Goal: Use online tool/utility: Utilize a website feature to perform a specific function

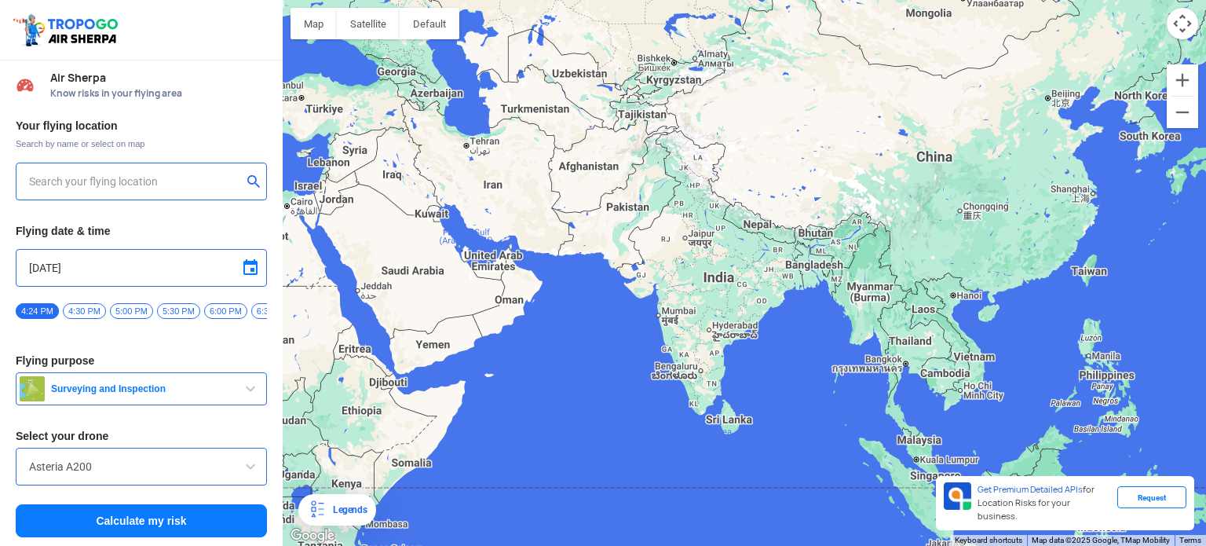
click at [1180, 27] on button "Map camera controls" at bounding box center [1182, 23] width 31 height 31
click at [1106, 32] on button "Move down" at bounding box center [1103, 23] width 31 height 31
click at [171, 179] on input "text" at bounding box center [135, 181] width 213 height 19
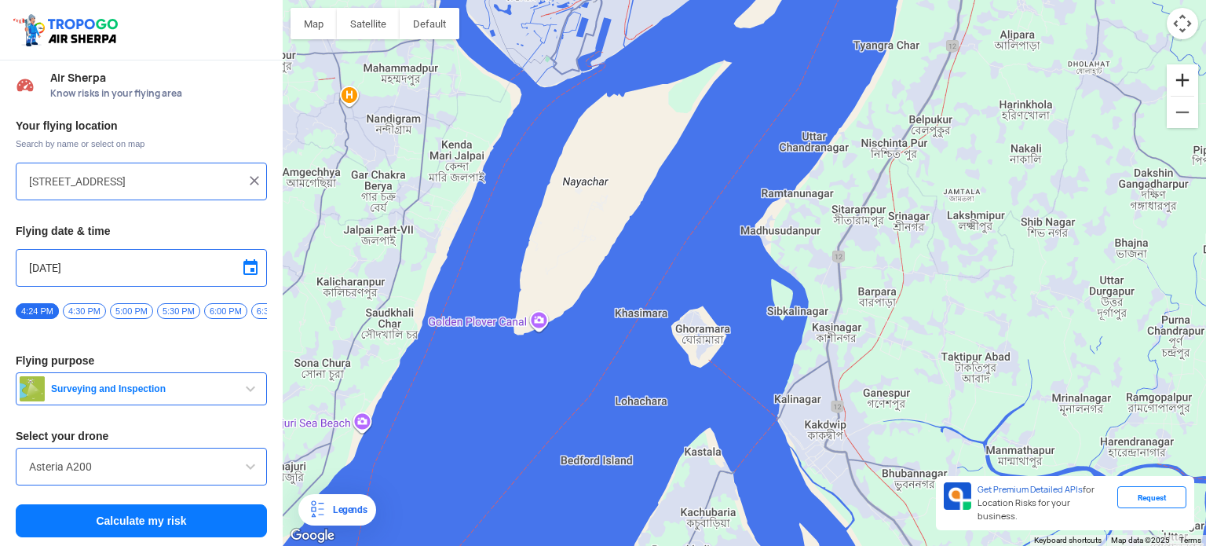
click at [1193, 73] on button "Zoom in" at bounding box center [1182, 79] width 31 height 31
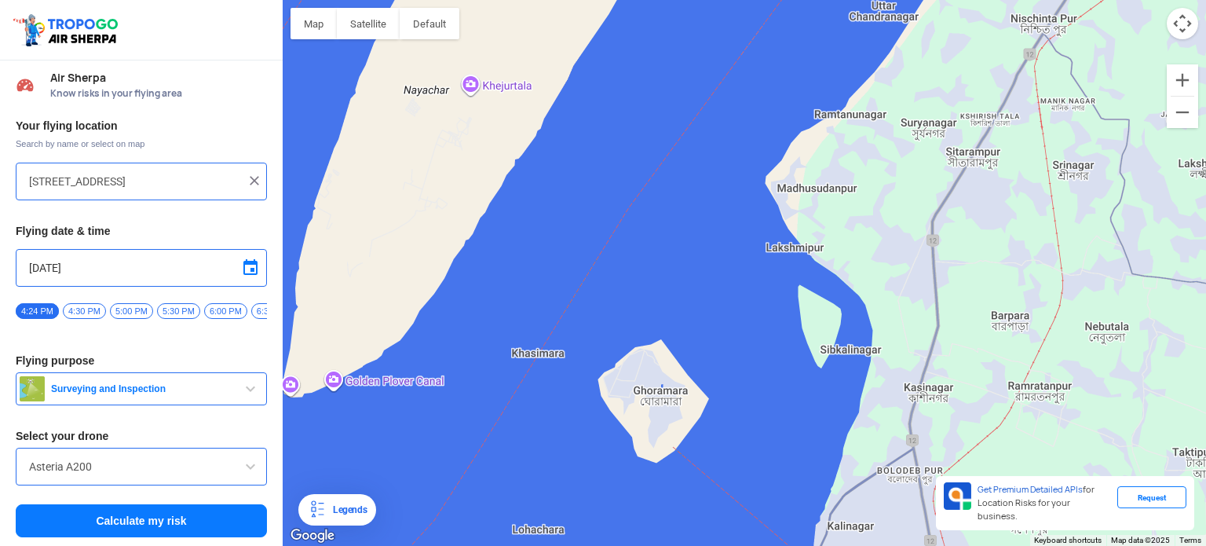
click at [1187, 40] on div at bounding box center [744, 273] width 923 height 546
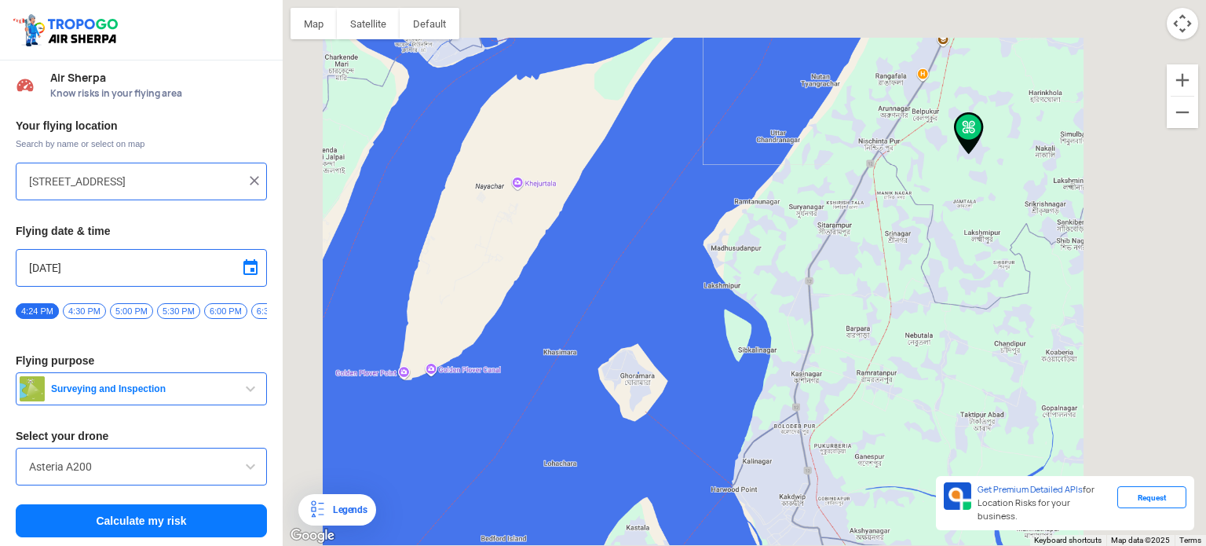
type input "[GEOGRAPHIC_DATA], [GEOGRAPHIC_DATA], [GEOGRAPHIC_DATA]"
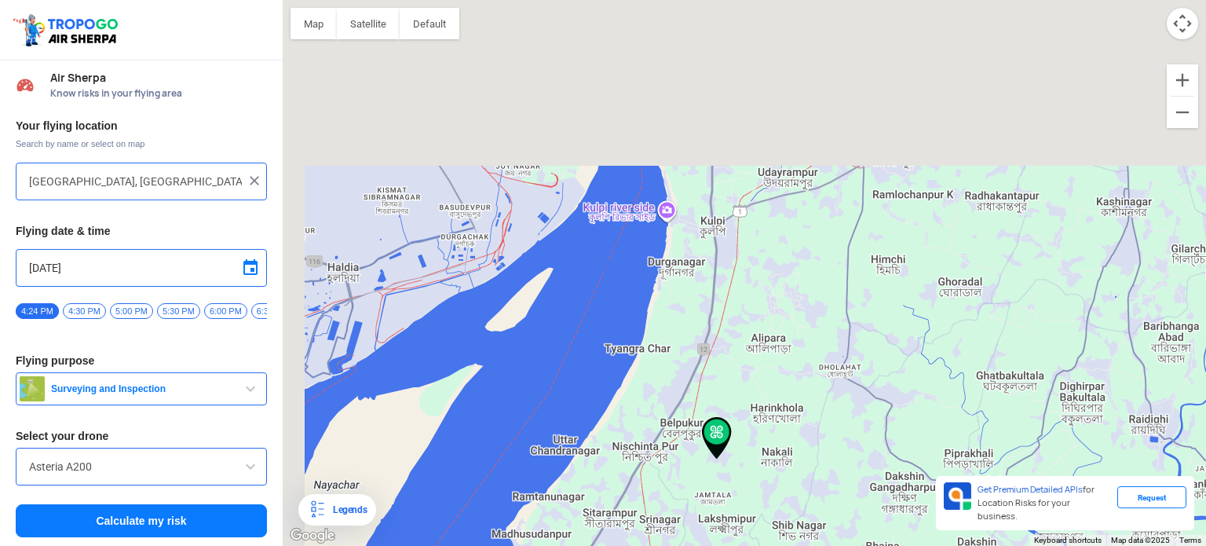
drag, startPoint x: 686, startPoint y: 404, endPoint x: 754, endPoint y: 510, distance: 126.3
click at [754, 510] on div at bounding box center [744, 273] width 923 height 546
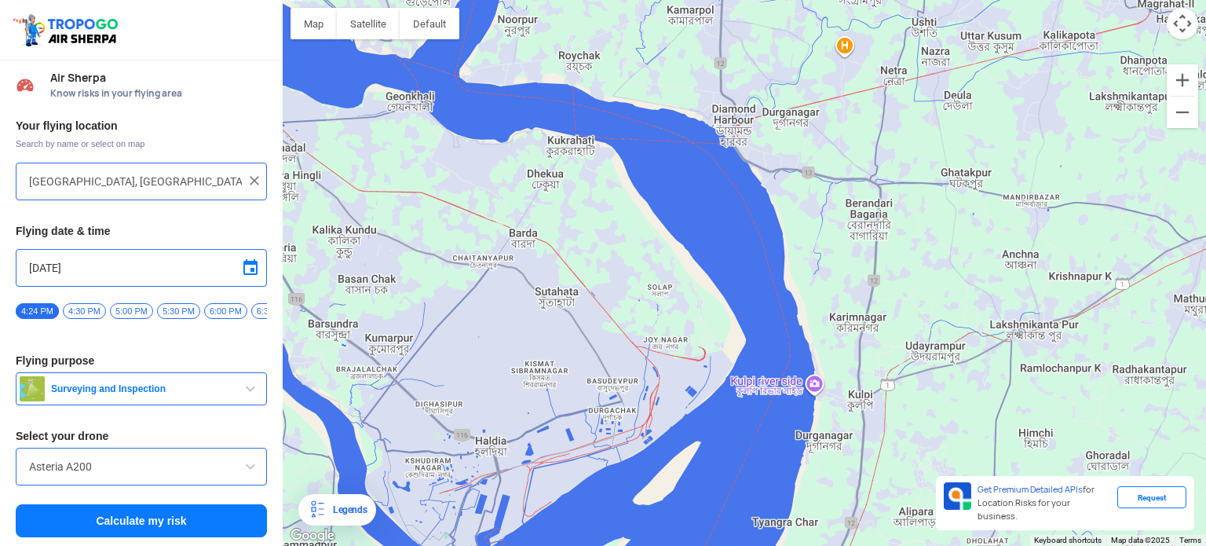
click at [802, 379] on div at bounding box center [744, 273] width 923 height 546
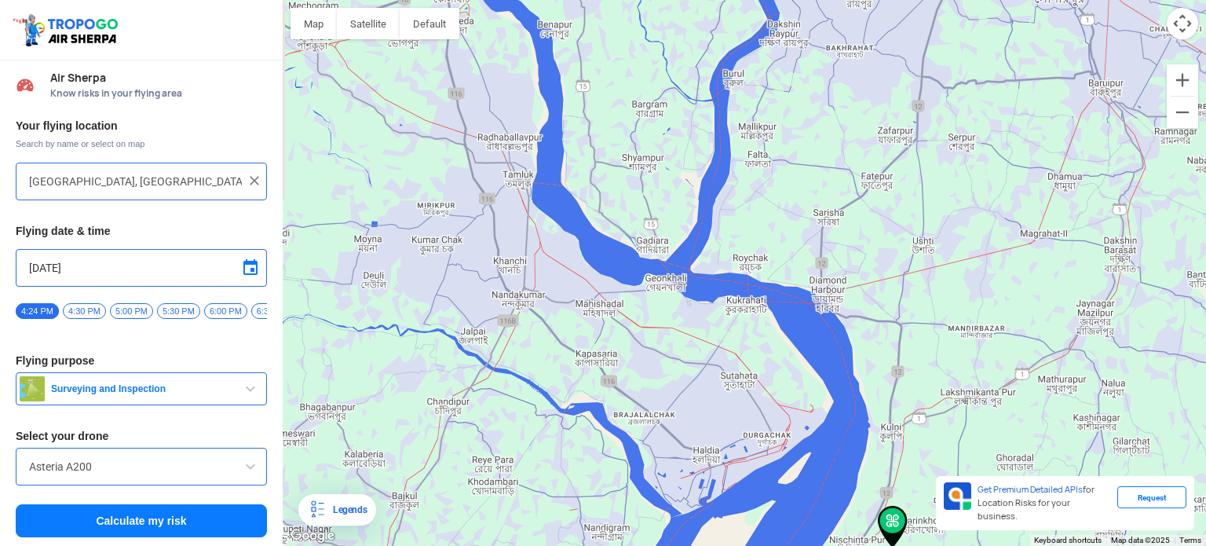
drag, startPoint x: 809, startPoint y: 149, endPoint x: 822, endPoint y: 262, distance: 113.8
click at [820, 262] on div at bounding box center [744, 273] width 923 height 546
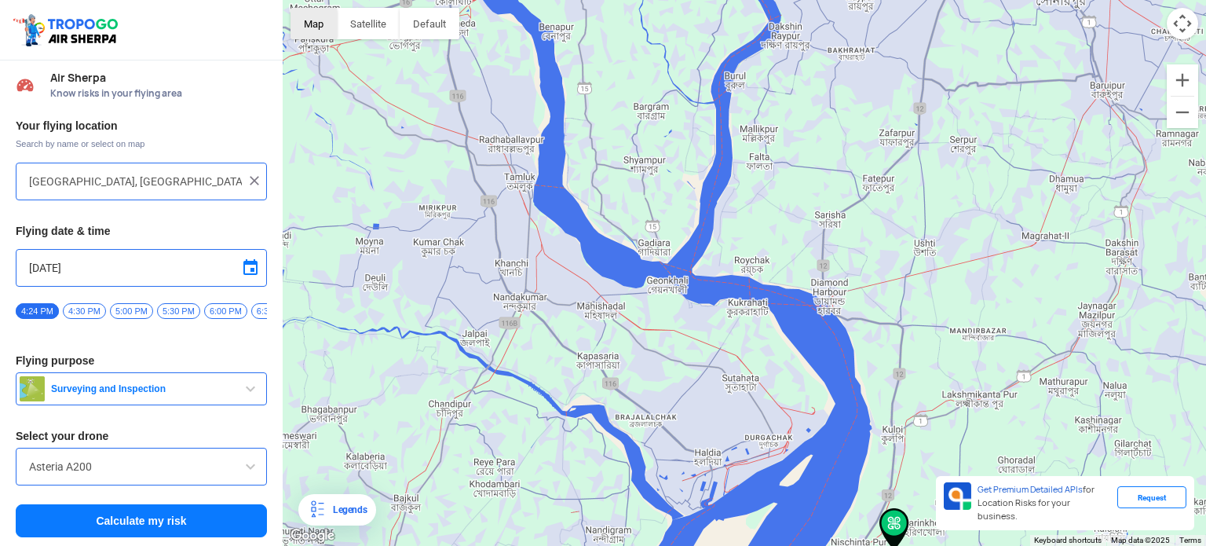
click at [327, 19] on button "Map" at bounding box center [314, 23] width 46 height 31
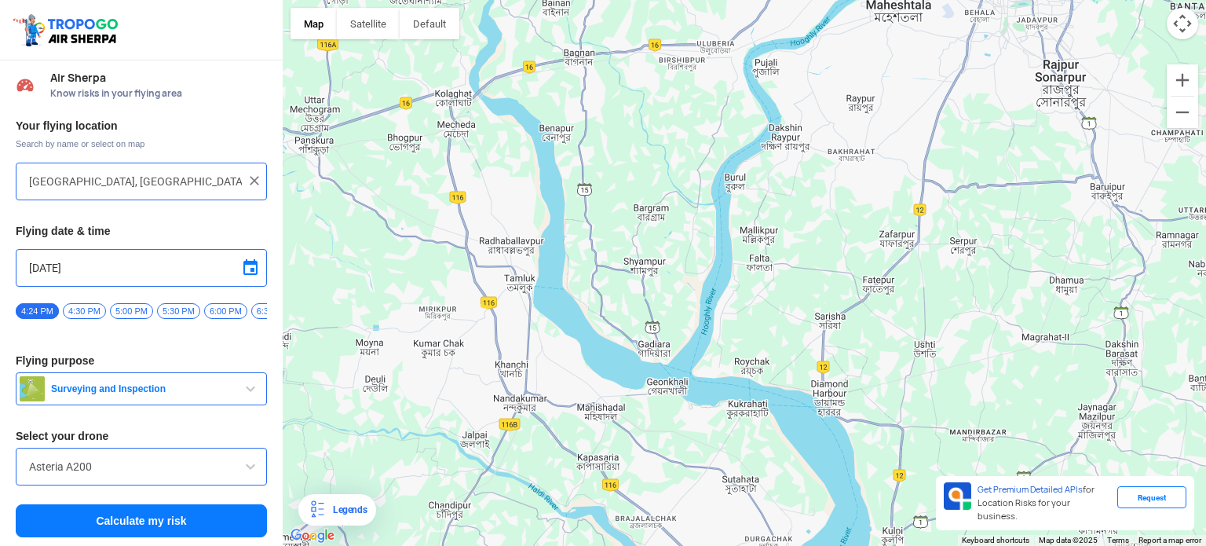
drag, startPoint x: 790, startPoint y: 194, endPoint x: 800, endPoint y: 319, distance: 125.3
click at [800, 319] on div at bounding box center [744, 273] width 923 height 546
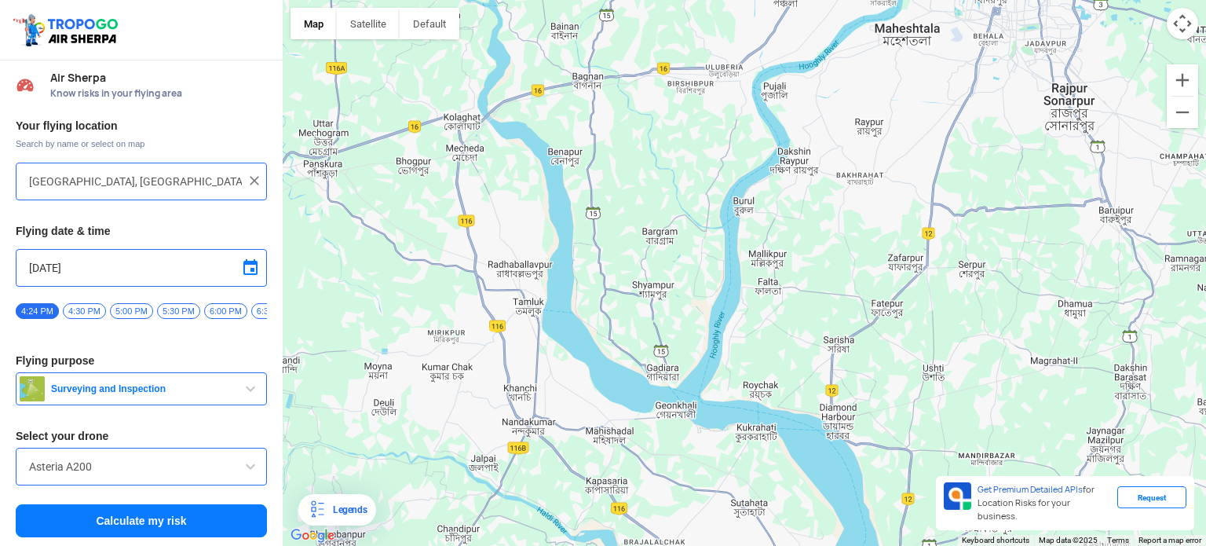
click at [259, 179] on div "[GEOGRAPHIC_DATA], [GEOGRAPHIC_DATA], [GEOGRAPHIC_DATA]" at bounding box center [141, 182] width 251 height 38
click at [247, 184] on img at bounding box center [255, 181] width 16 height 16
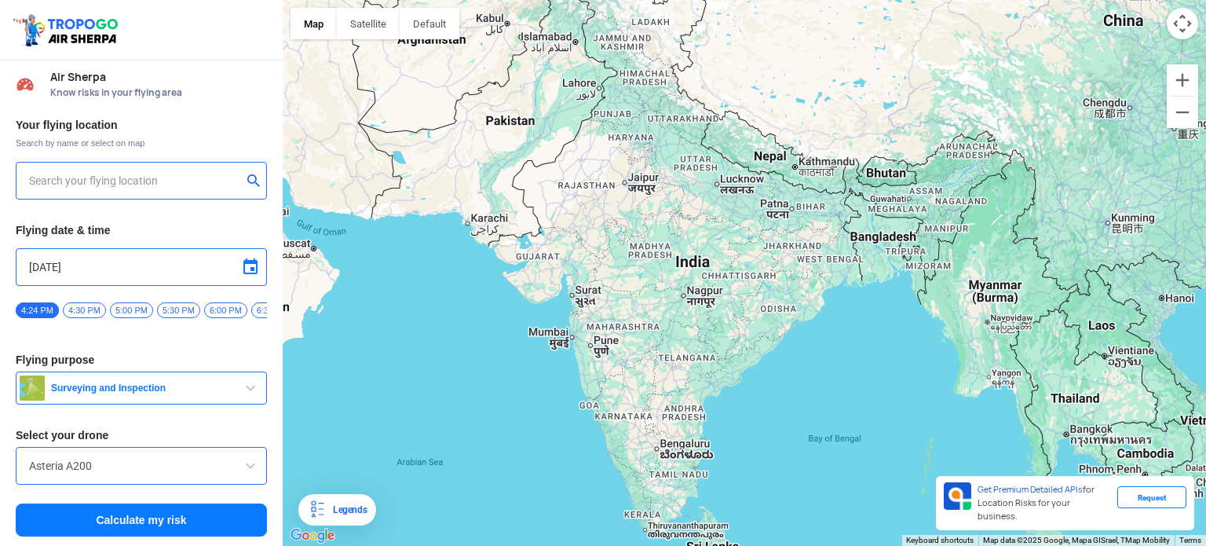
scroll to position [5, 0]
click at [138, 171] on input "text" at bounding box center [135, 180] width 213 height 19
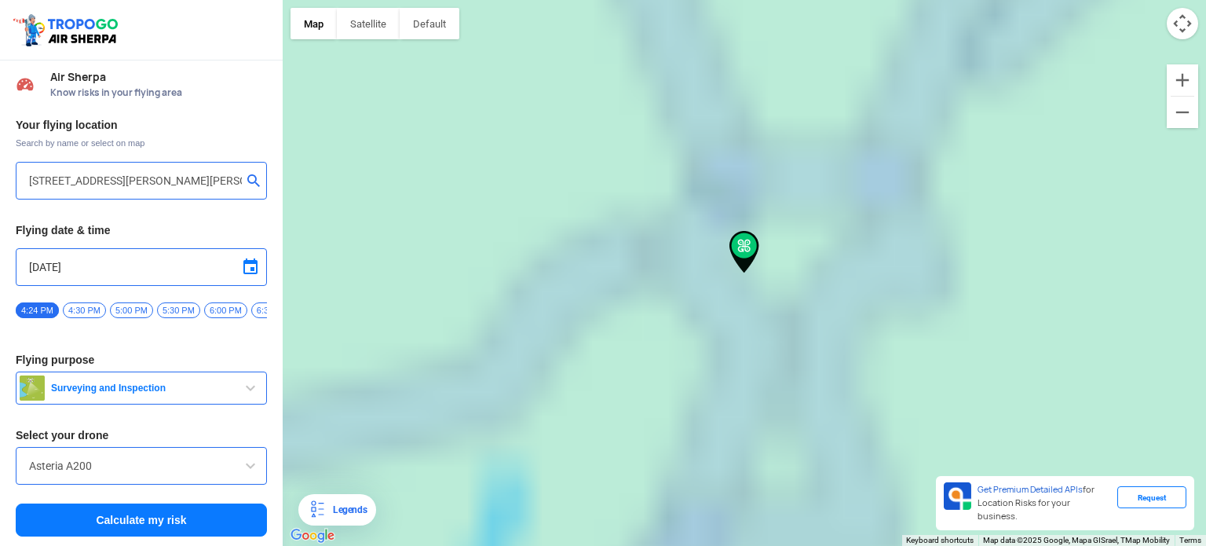
type input "[STREET_ADDRESS][PERSON_NAME]"
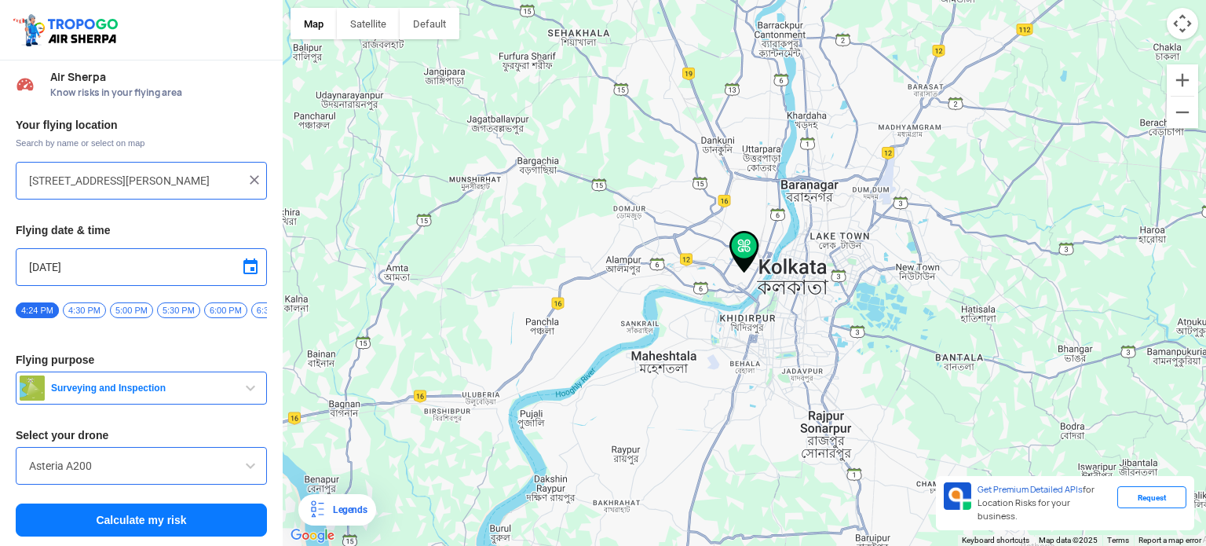
click at [138, 514] on button "Calculate my risk" at bounding box center [141, 519] width 251 height 33
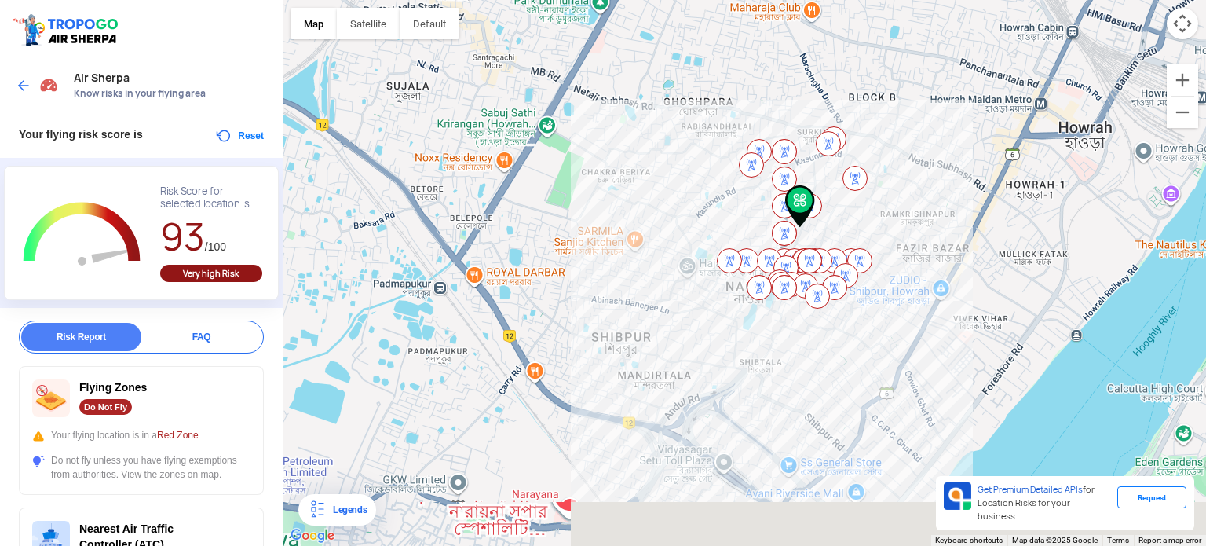
drag, startPoint x: 803, startPoint y: 412, endPoint x: 786, endPoint y: 328, distance: 85.8
click at [786, 328] on div at bounding box center [744, 273] width 923 height 546
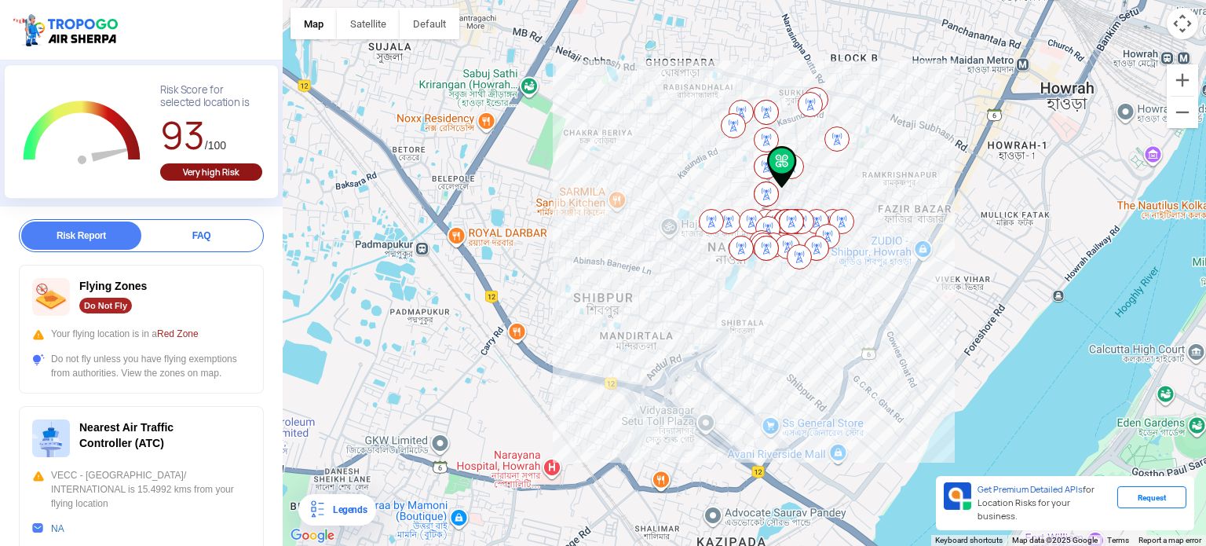
scroll to position [79, 0]
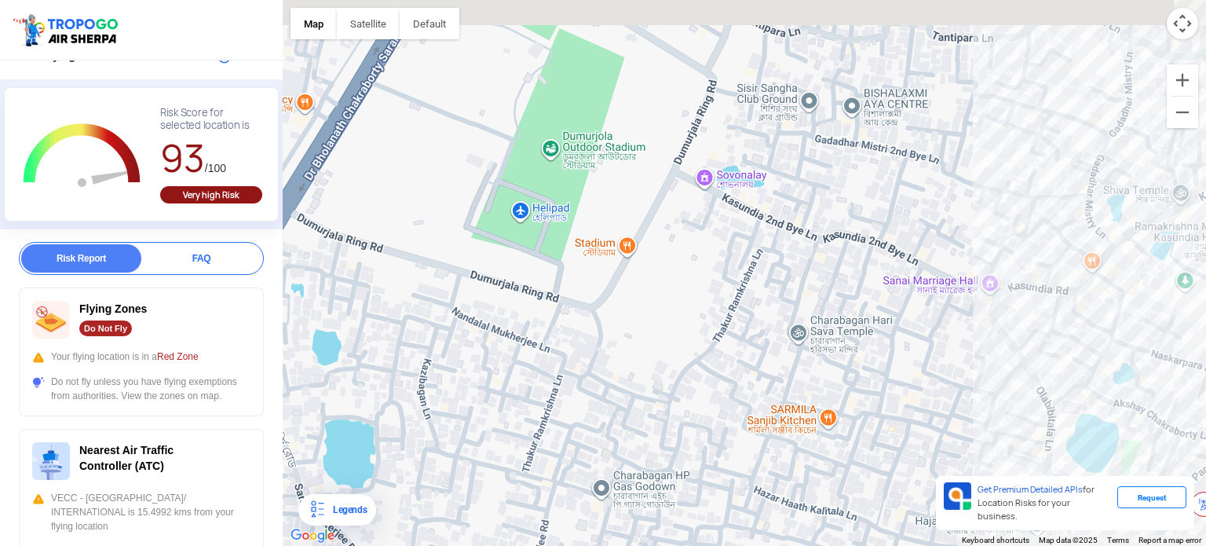
drag, startPoint x: 592, startPoint y: 177, endPoint x: 637, endPoint y: 228, distance: 68.5
click at [637, 228] on div at bounding box center [744, 273] width 923 height 546
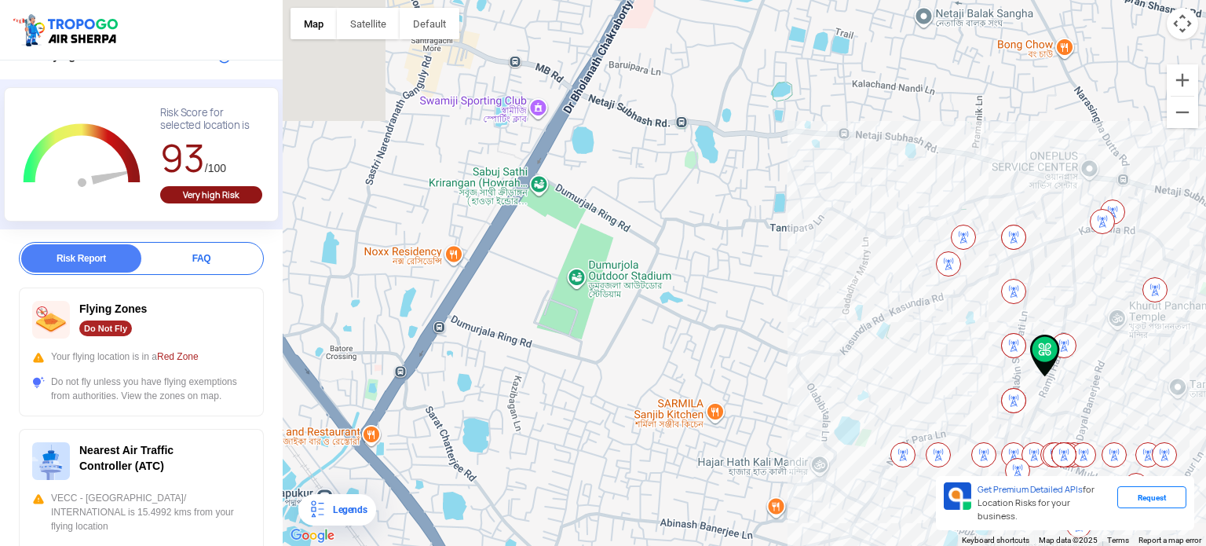
drag, startPoint x: 640, startPoint y: 127, endPoint x: 652, endPoint y: 268, distance: 141.1
click at [652, 269] on div at bounding box center [744, 273] width 923 height 546
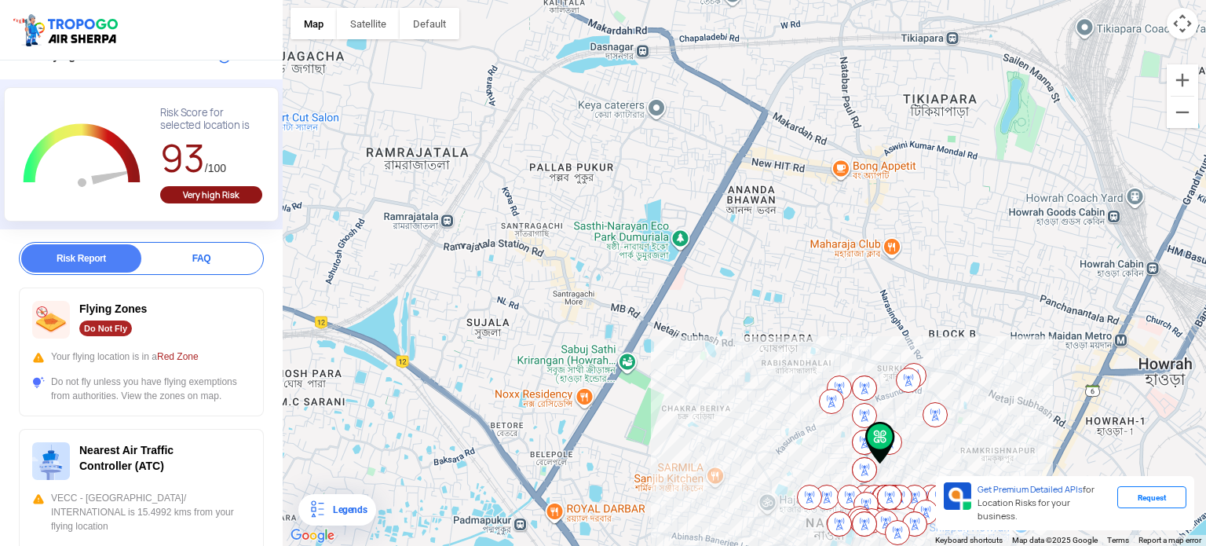
drag, startPoint x: 729, startPoint y: 188, endPoint x: 733, endPoint y: 206, distance: 17.7
click at [736, 237] on div at bounding box center [744, 273] width 923 height 546
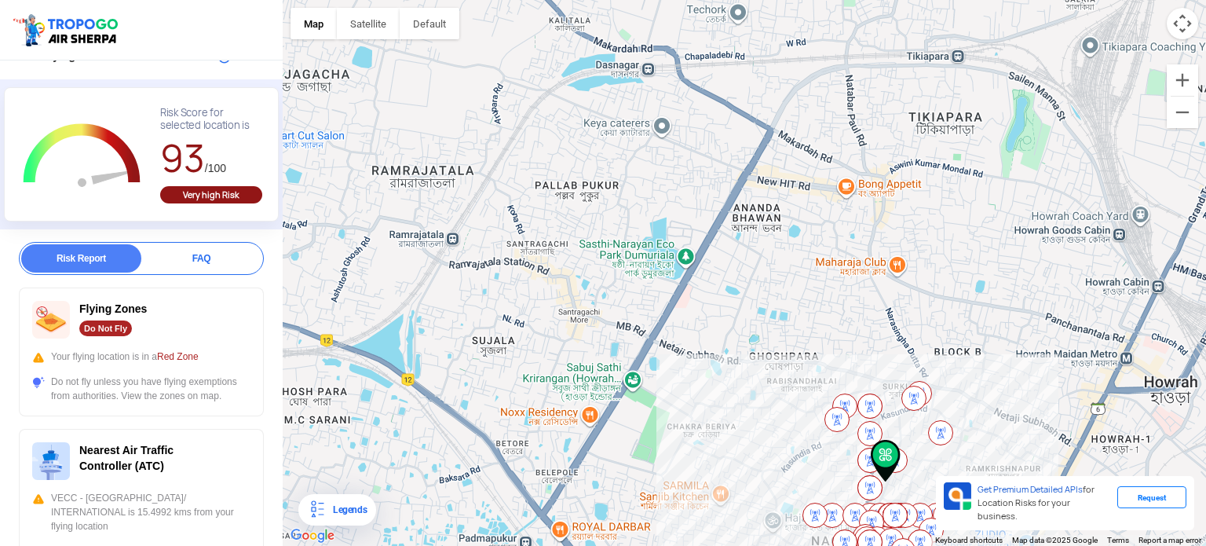
drag, startPoint x: 657, startPoint y: 78, endPoint x: 670, endPoint y: 115, distance: 39.7
click at [670, 115] on div at bounding box center [744, 273] width 923 height 546
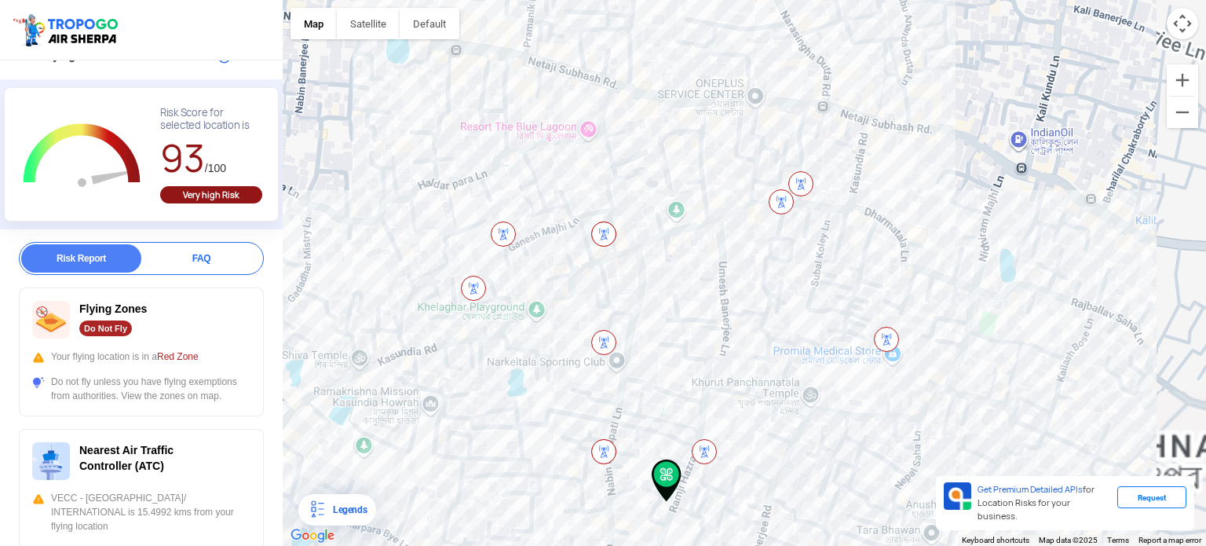
drag, startPoint x: 826, startPoint y: 417, endPoint x: 767, endPoint y: 213, distance: 212.5
click at [767, 213] on div at bounding box center [744, 273] width 923 height 546
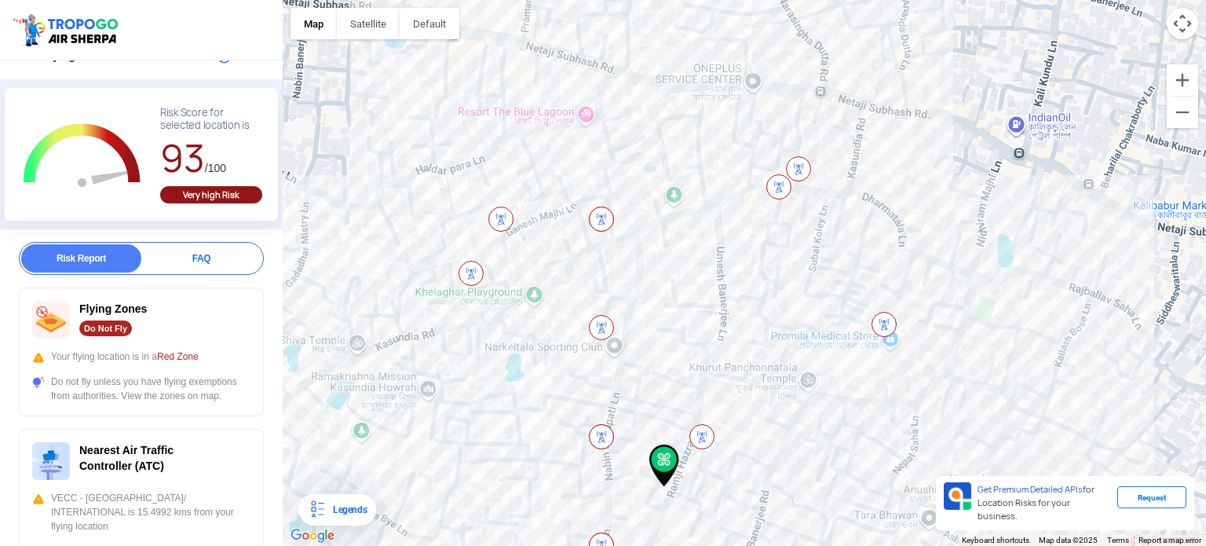
click at [782, 181] on img at bounding box center [778, 186] width 25 height 25
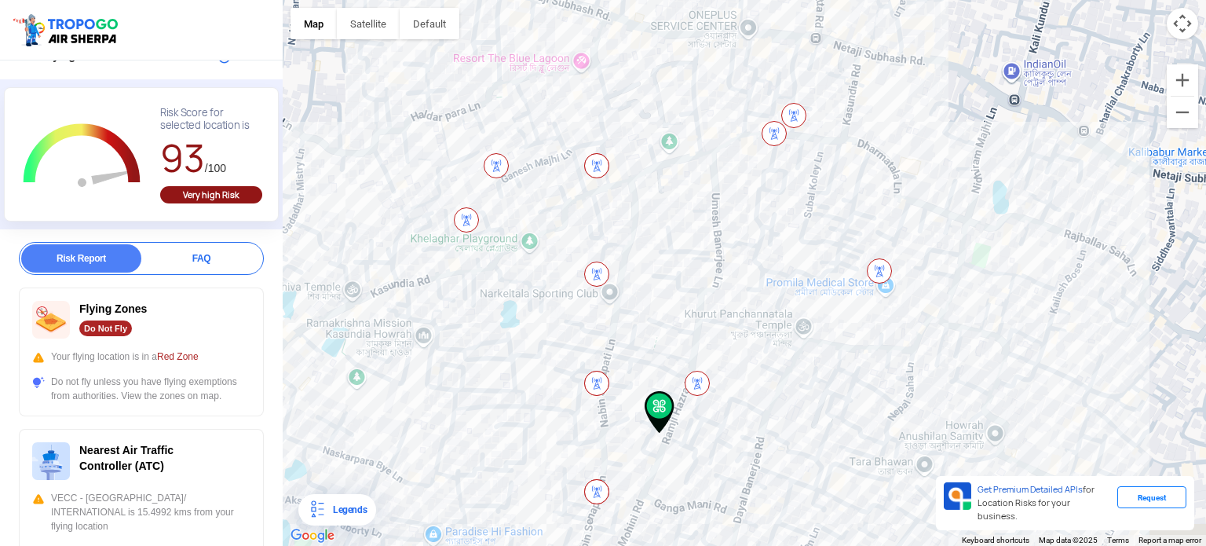
drag, startPoint x: 727, startPoint y: 256, endPoint x: 724, endPoint y: 200, distance: 55.8
click at [724, 200] on div at bounding box center [744, 273] width 923 height 546
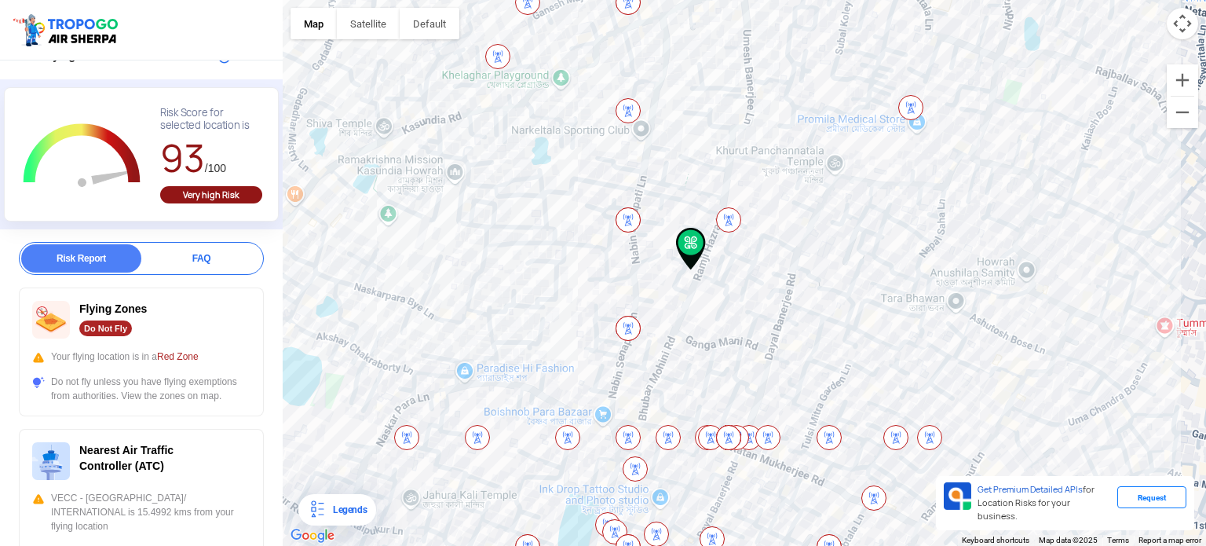
drag, startPoint x: 729, startPoint y: 132, endPoint x: 744, endPoint y: 67, distance: 66.9
click at [738, 50] on div at bounding box center [744, 273] width 923 height 546
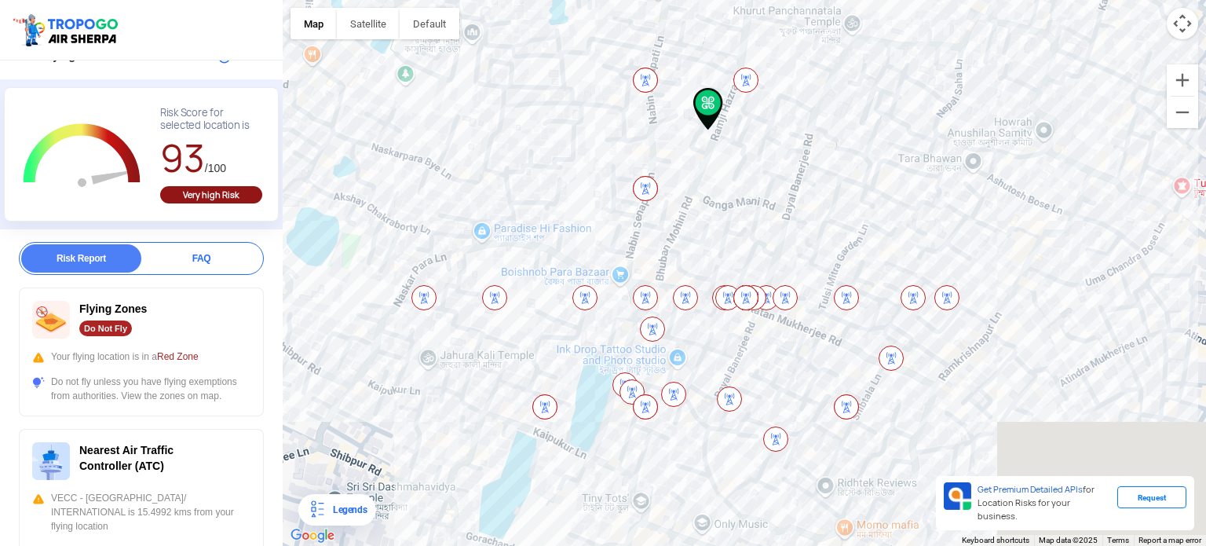
drag, startPoint x: 730, startPoint y: 178, endPoint x: 747, endPoint y: 45, distance: 134.6
click at [747, 45] on div at bounding box center [744, 273] width 923 height 546
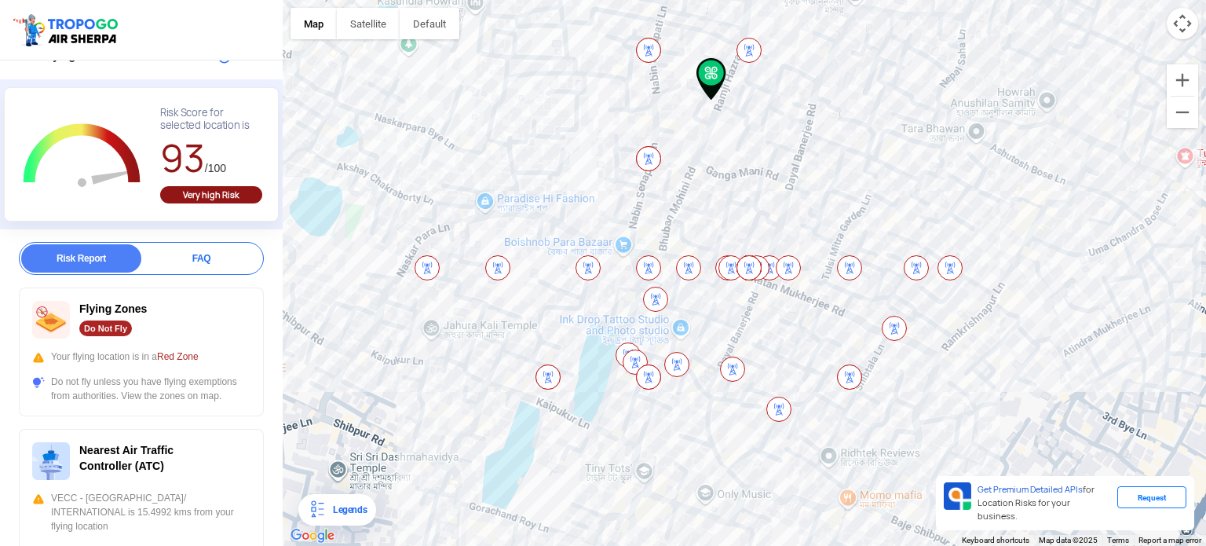
drag, startPoint x: 763, startPoint y: 144, endPoint x: 766, endPoint y: 120, distance: 23.8
click at [766, 120] on div at bounding box center [744, 273] width 923 height 546
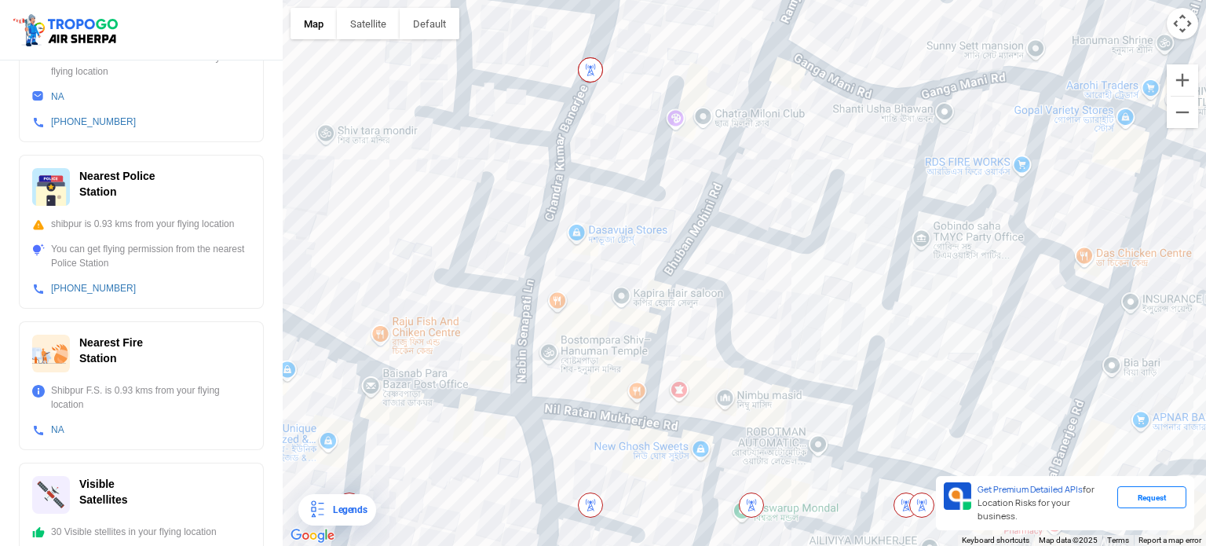
scroll to position [535, 0]
click at [586, 302] on div at bounding box center [744, 273] width 923 height 546
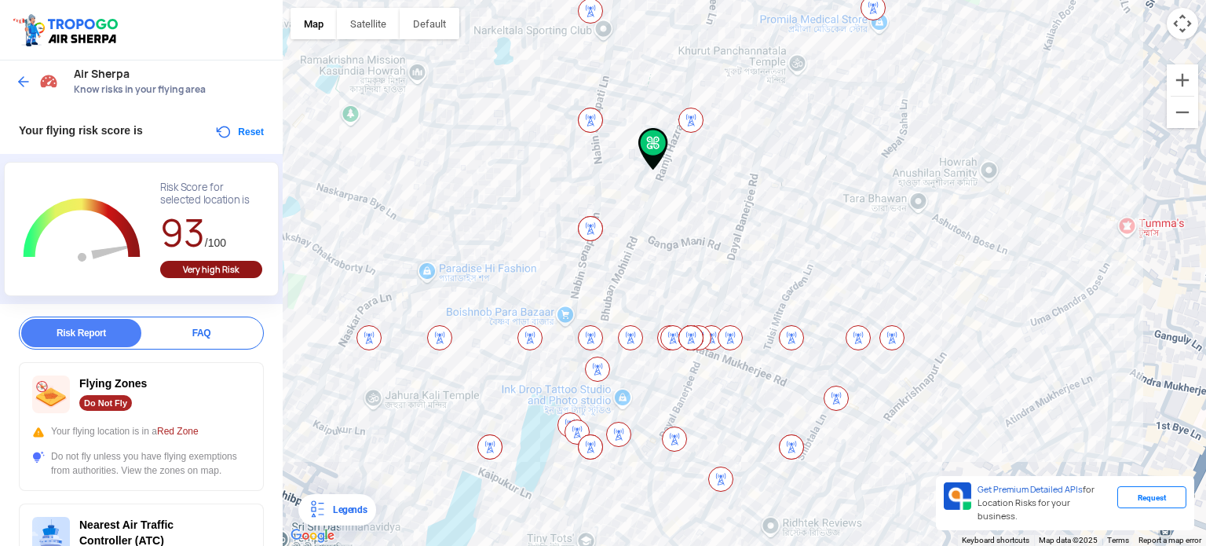
scroll to position [0, 0]
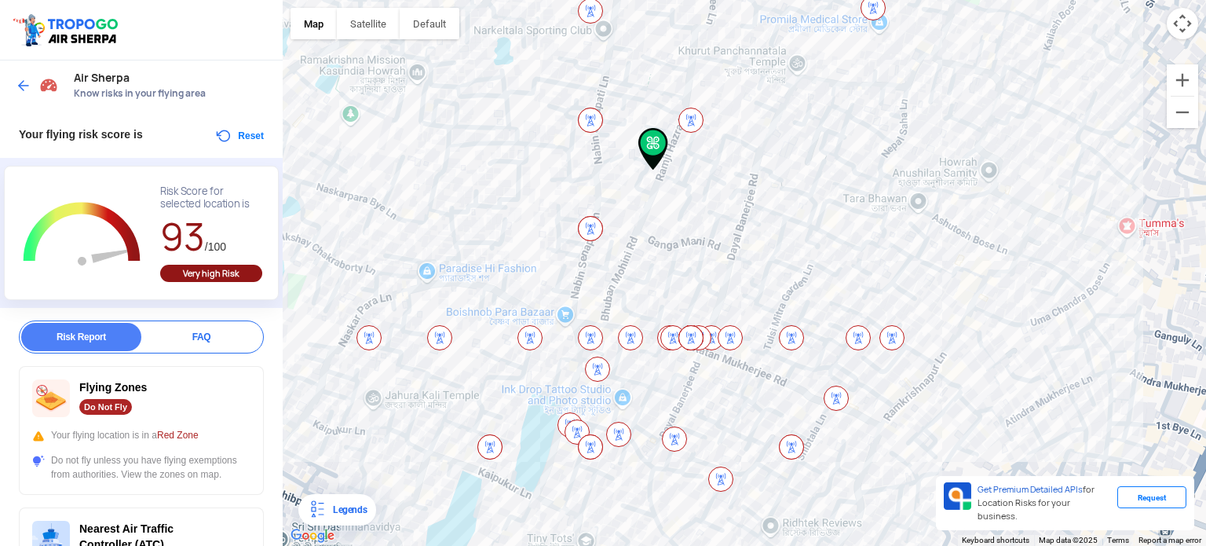
click at [13, 85] on div "Air Sherpa Know risks in your flying area" at bounding box center [141, 85] width 283 height 50
click at [31, 85] on span at bounding box center [24, 86] width 16 height 16
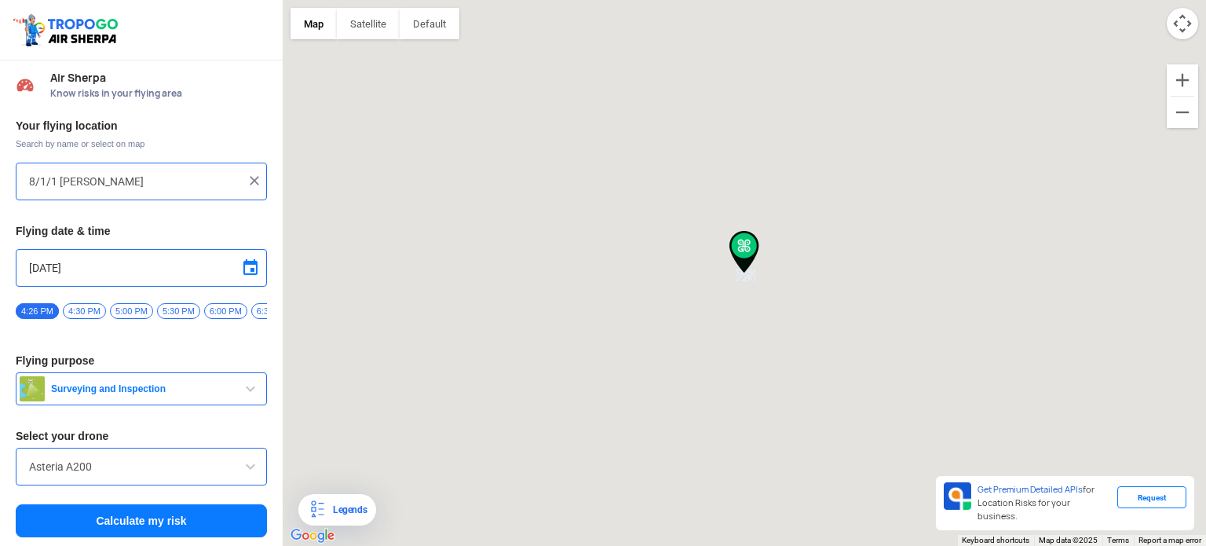
type input "[STREET_ADDRESS][PERSON_NAME]"
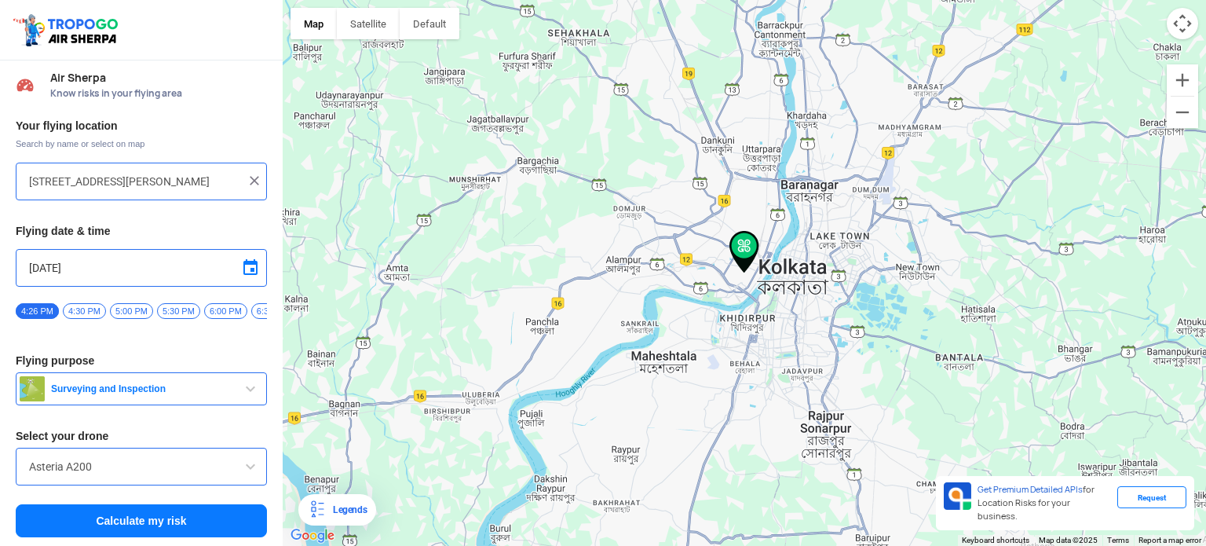
click at [254, 176] on img at bounding box center [255, 181] width 16 height 16
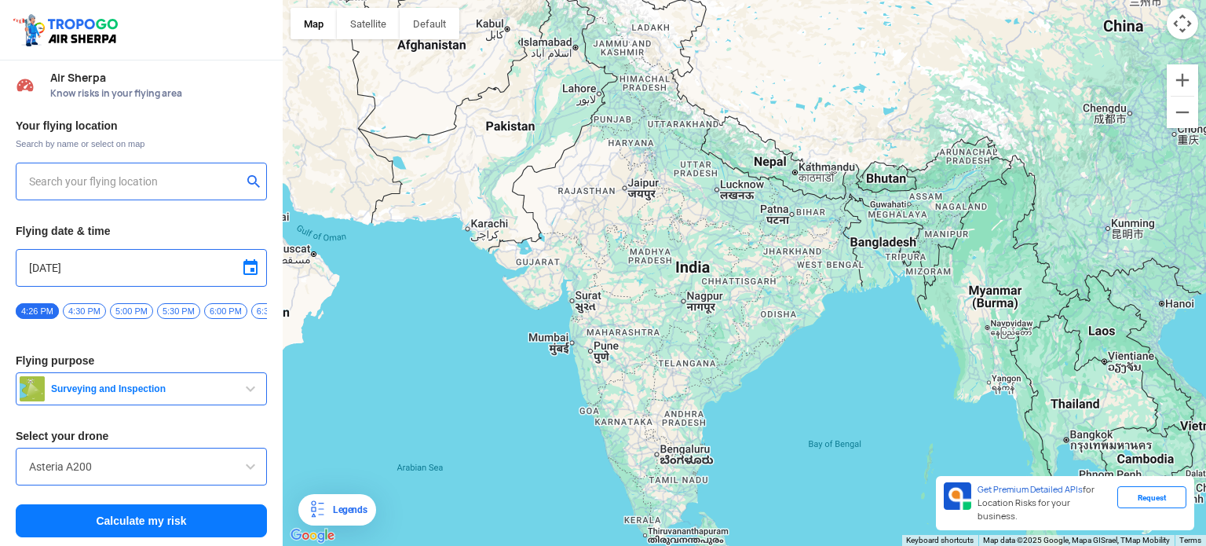
click at [192, 181] on input "text" at bounding box center [135, 181] width 213 height 19
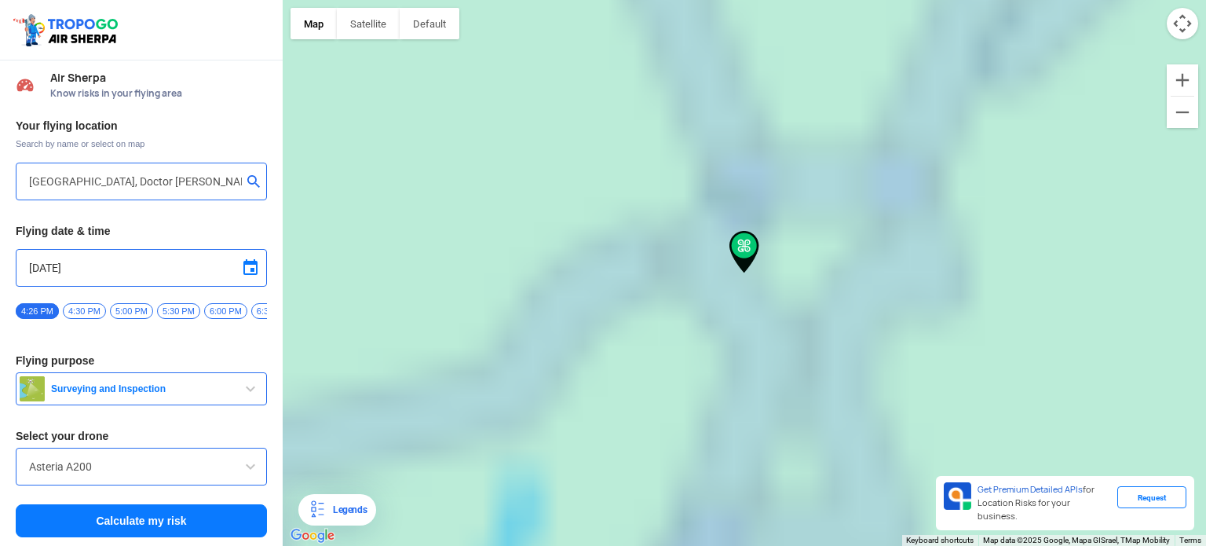
type input "[PERSON_NAME], [PERSON_NAME], [GEOGRAPHIC_DATA], [GEOGRAPHIC_DATA], [GEOGRAPHIC…"
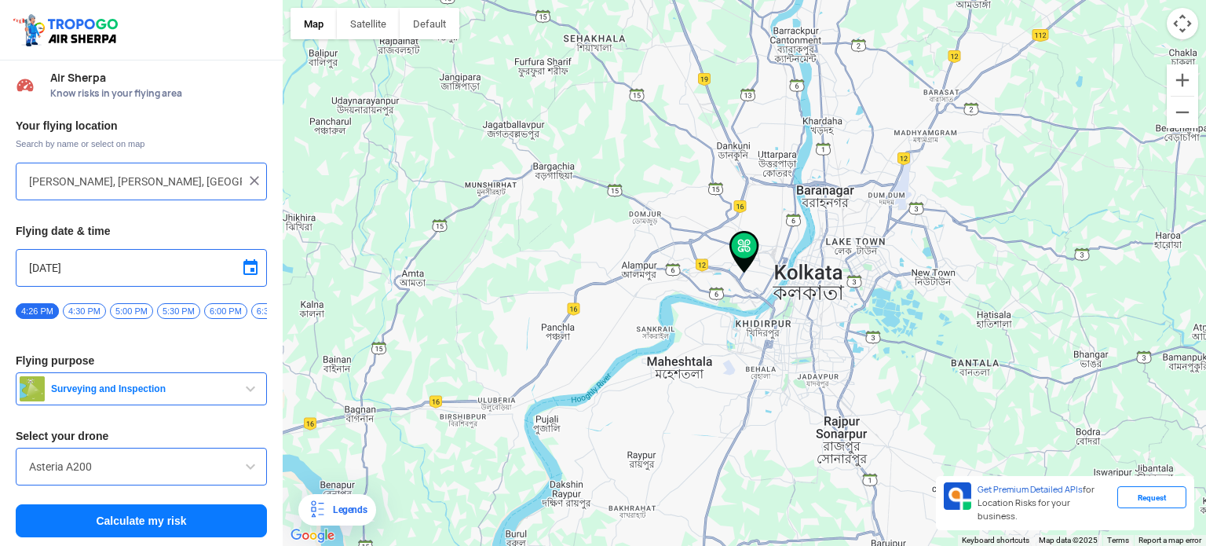
click at [196, 517] on button "Calculate my risk" at bounding box center [141, 520] width 251 height 33
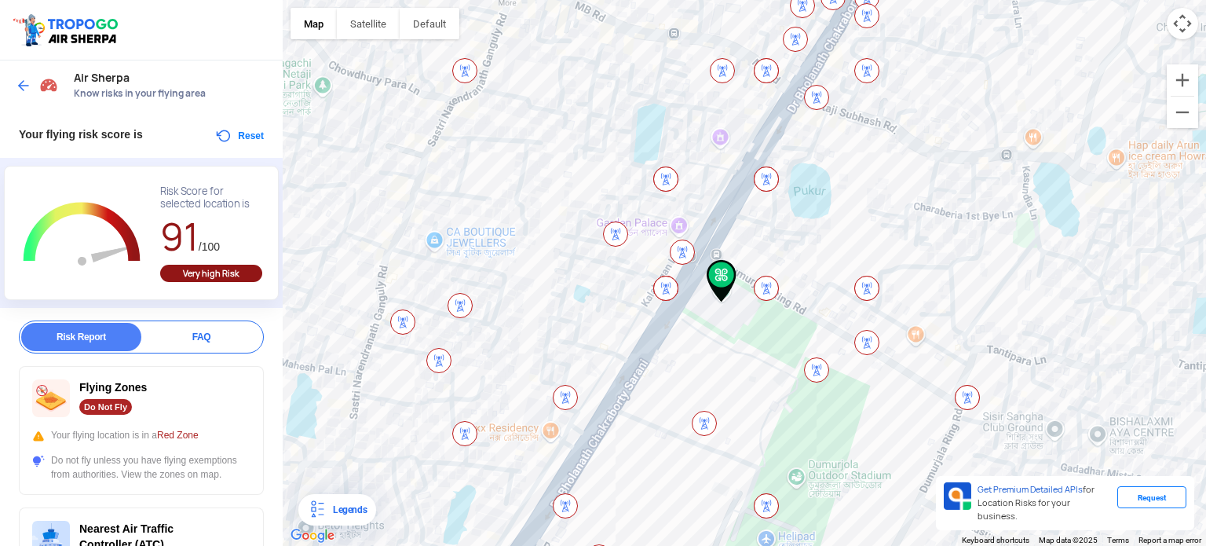
click at [13, 81] on div "Air Sherpa Know risks in your flying area" at bounding box center [141, 85] width 283 height 50
click at [17, 81] on img at bounding box center [24, 86] width 16 height 16
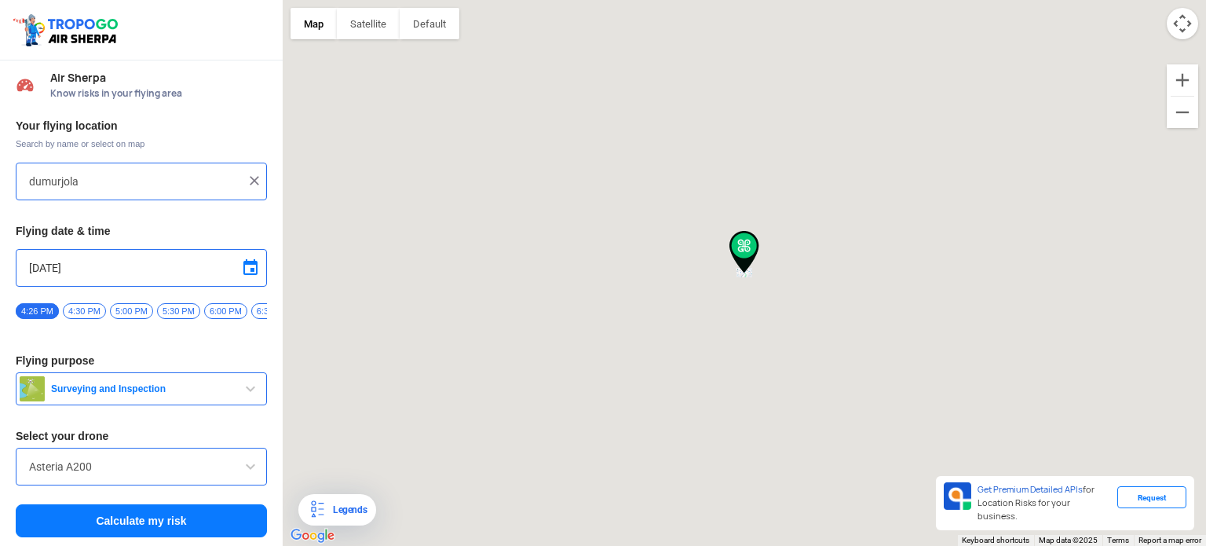
type input "[PERSON_NAME], [PERSON_NAME], [GEOGRAPHIC_DATA], [GEOGRAPHIC_DATA], [GEOGRAPHIC…"
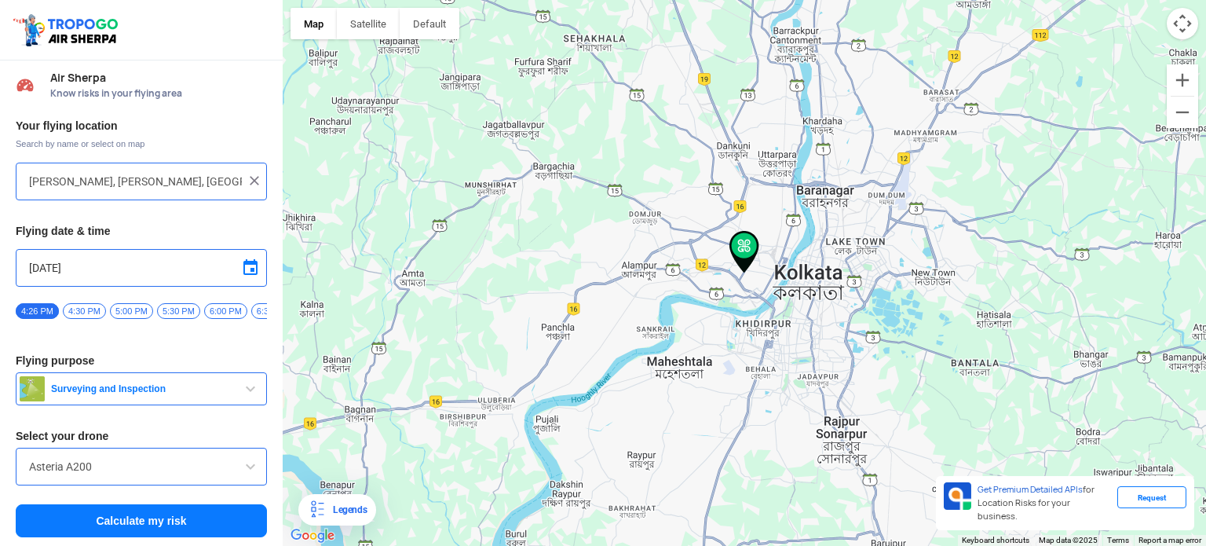
click at [254, 180] on img at bounding box center [255, 181] width 16 height 16
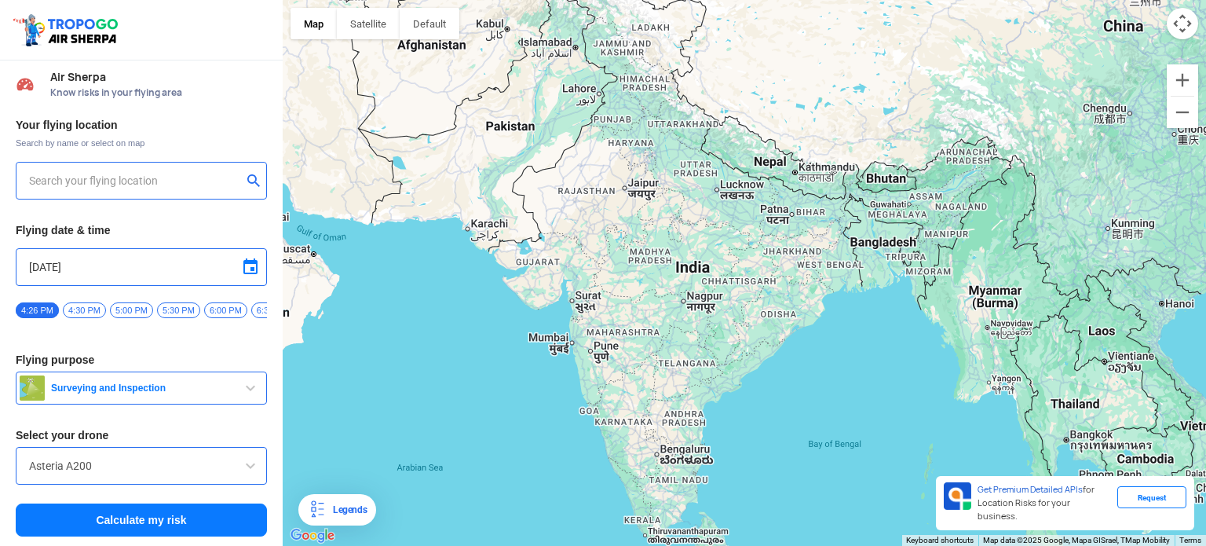
scroll to position [5, 0]
click at [171, 178] on input "text" at bounding box center [135, 180] width 213 height 19
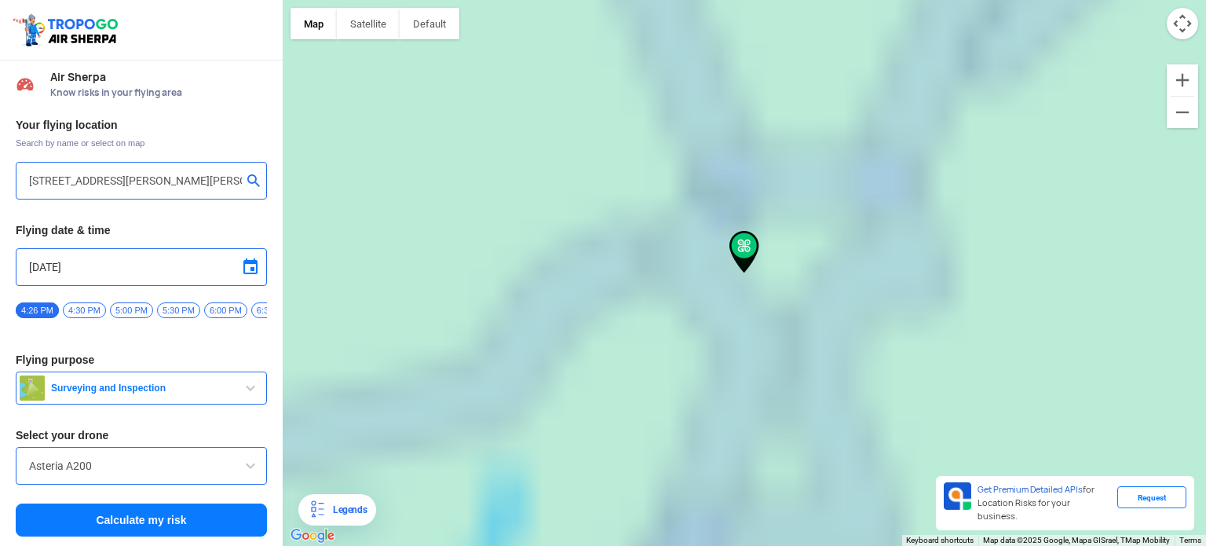
type input "[STREET_ADDRESS][PERSON_NAME][PERSON_NAME]"
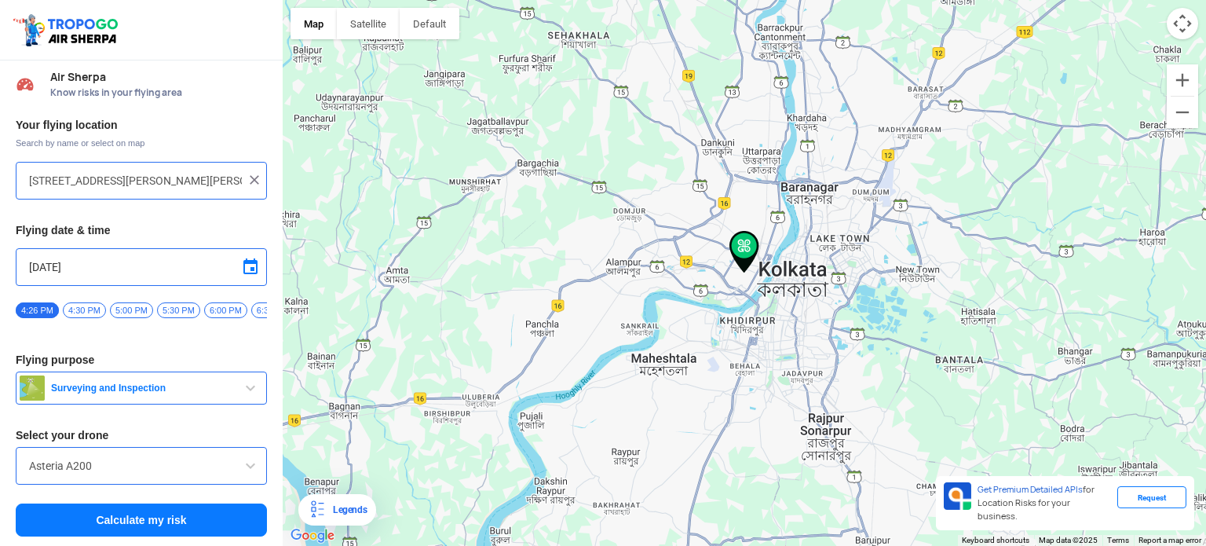
click at [166, 464] on input "Asteria A200" at bounding box center [141, 465] width 225 height 19
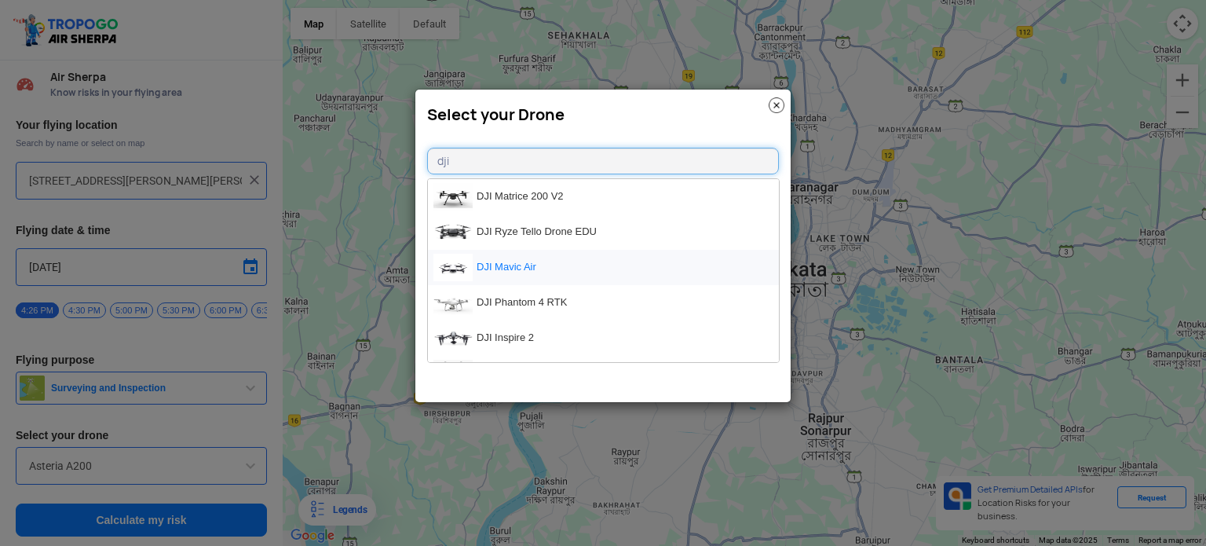
type input "dji"
click at [528, 272] on li "DJI Mavic Air" at bounding box center [603, 267] width 351 height 35
type input "DJI Mavic Air"
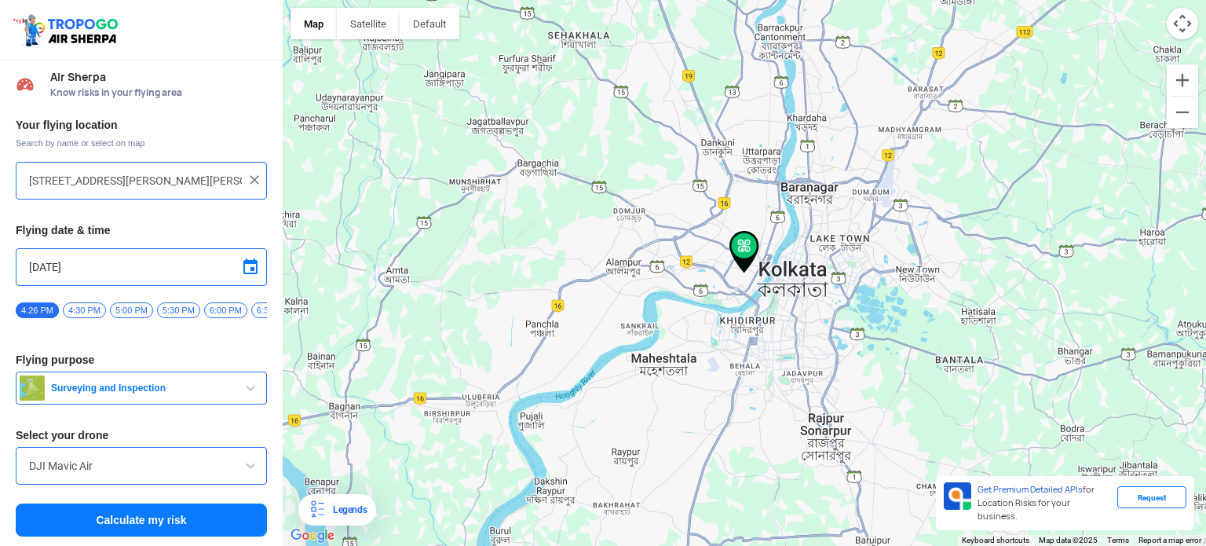
click at [174, 386] on span "Surveying and Inspection" at bounding box center [143, 388] width 196 height 13
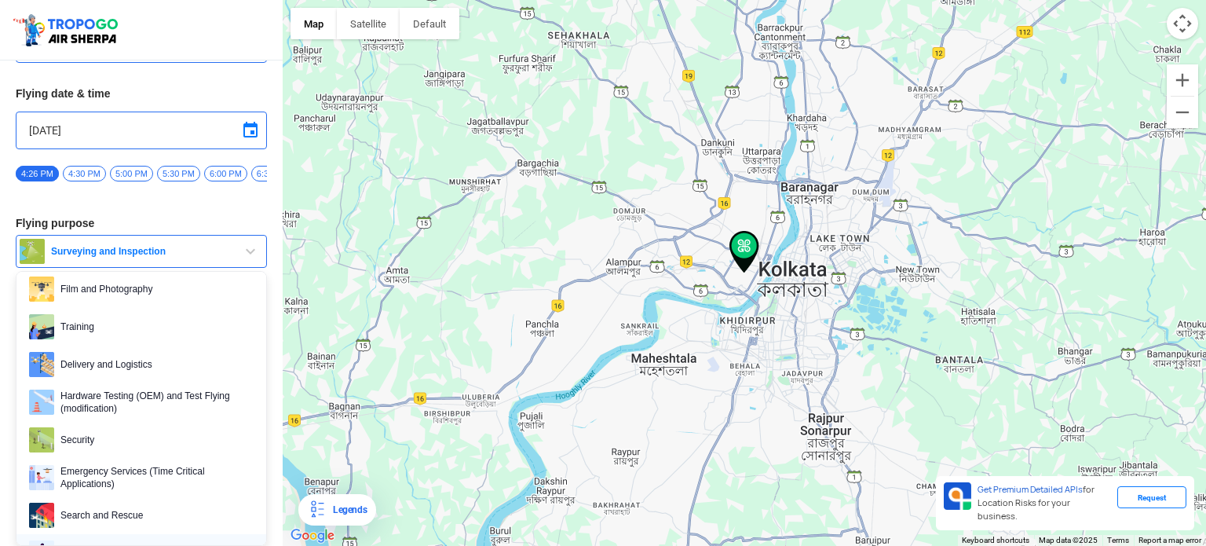
scroll to position [84, 0]
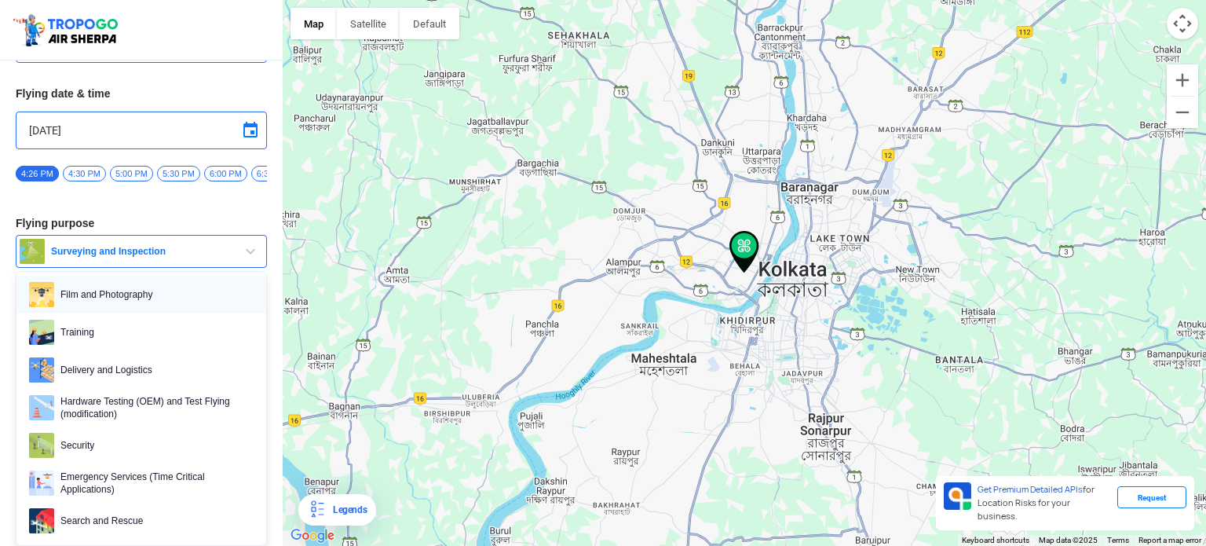
click at [174, 294] on span "Film and Photography" at bounding box center [153, 294] width 199 height 25
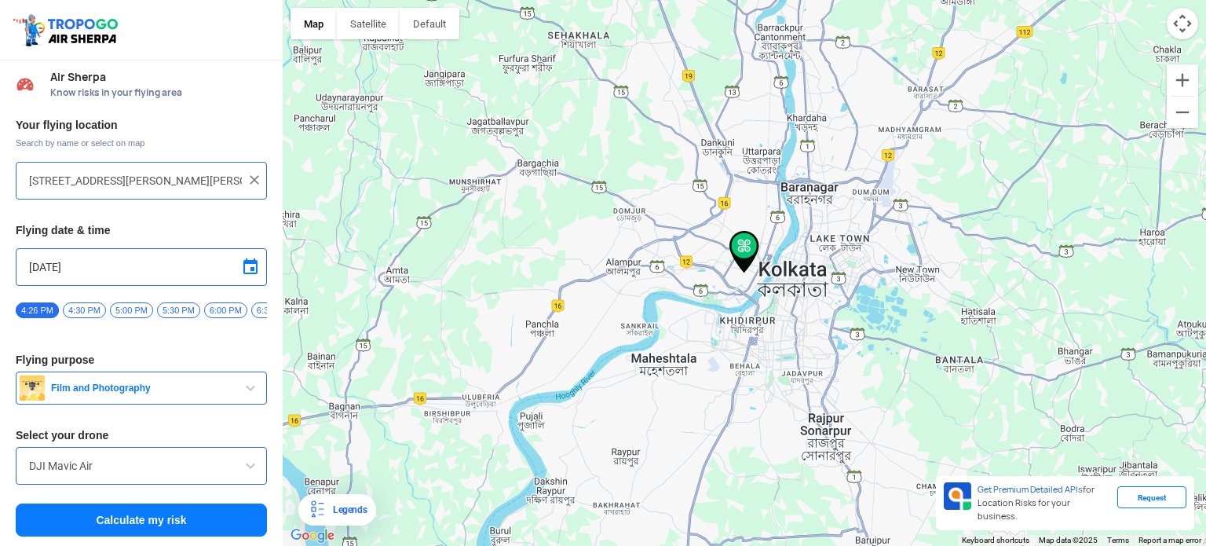
click at [193, 510] on button "Calculate my risk" at bounding box center [141, 519] width 251 height 33
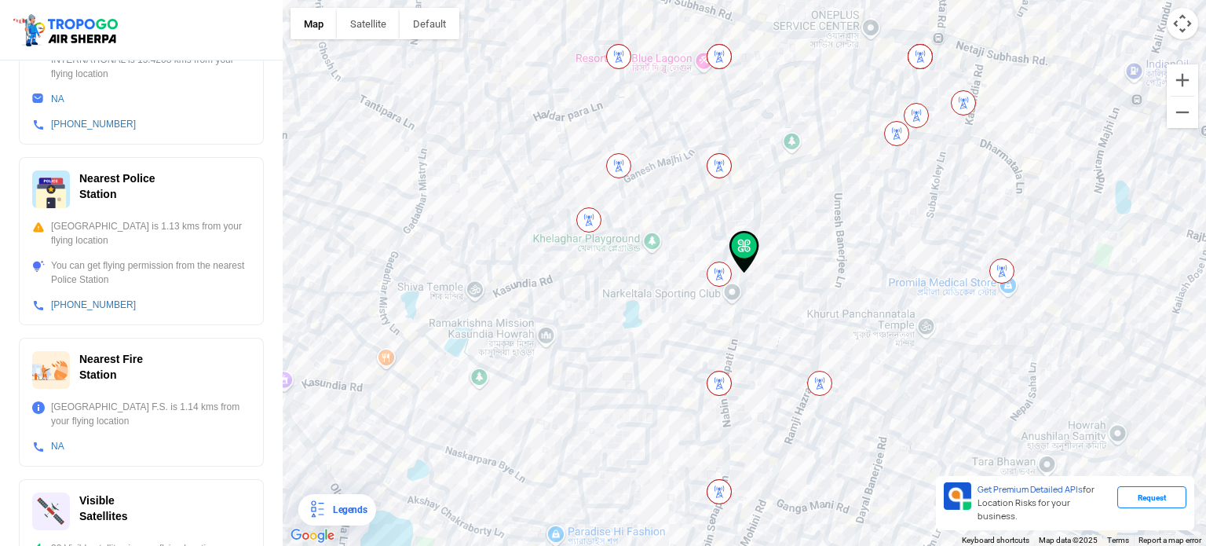
scroll to position [535, 0]
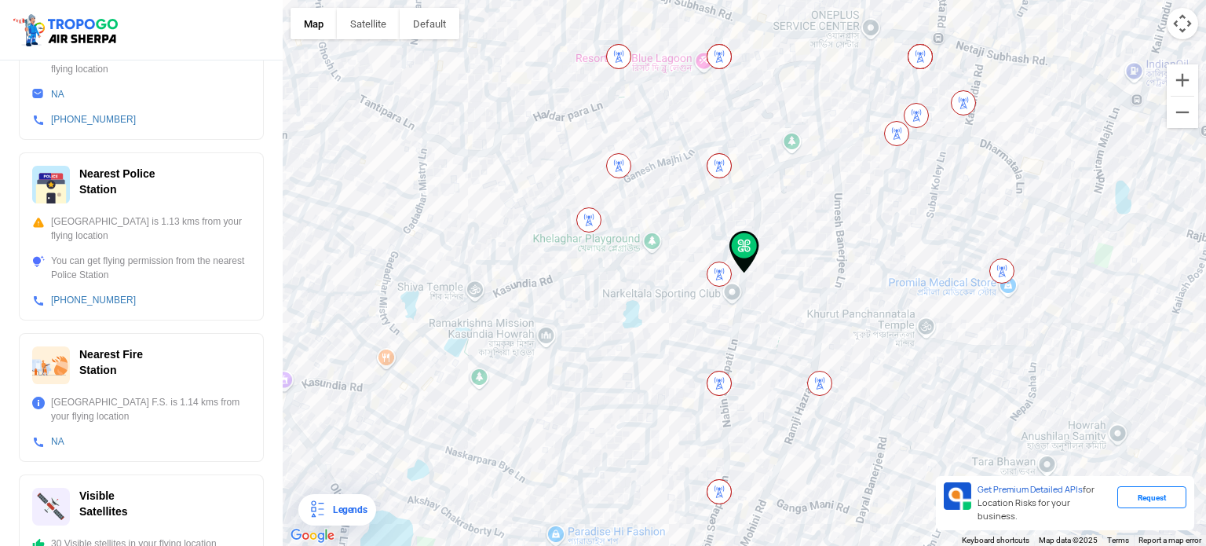
drag, startPoint x: 195, startPoint y: 246, endPoint x: 199, endPoint y: 302, distance: 56.7
click at [199, 302] on div "Flying Zones Do Not Fly Your flying location is in a Red Zone Do not fly unless…" at bounding box center [141, 196] width 245 height 733
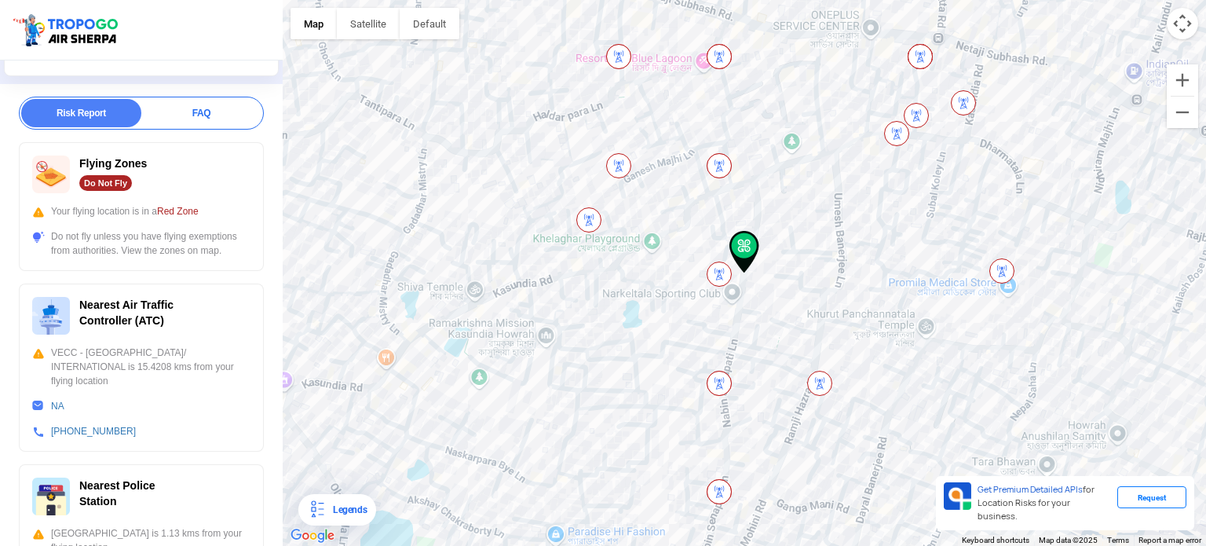
scroll to position [221, 0]
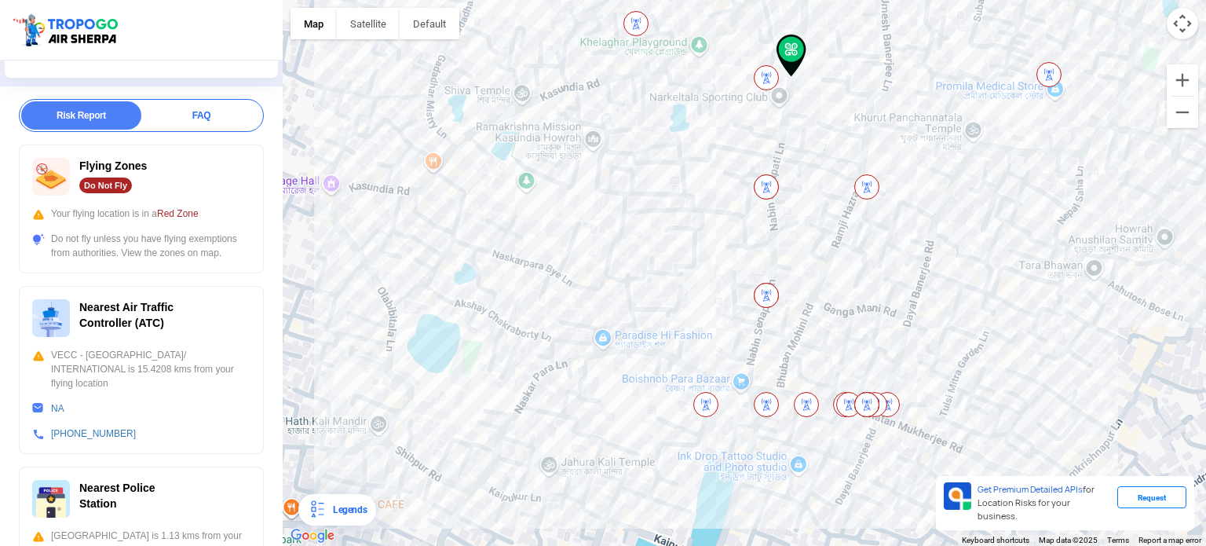
drag, startPoint x: 851, startPoint y: 356, endPoint x: 872, endPoint y: 177, distance: 181.0
click at [872, 179] on img at bounding box center [866, 186] width 25 height 25
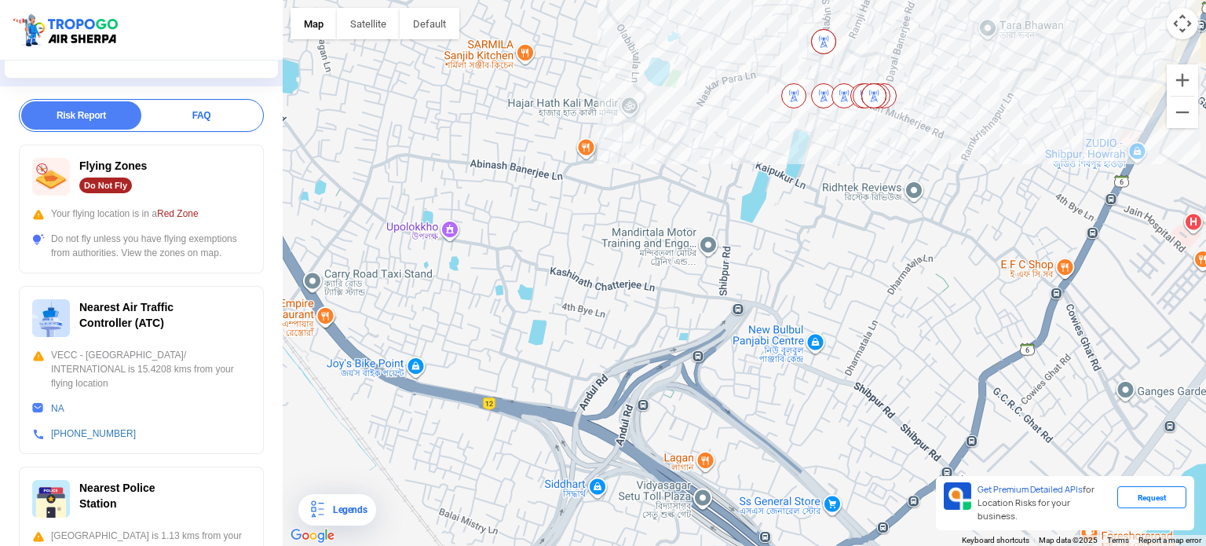
drag, startPoint x: 895, startPoint y: 305, endPoint x: 900, endPoint y: 174, distance: 132.0
click at [900, 174] on div at bounding box center [744, 273] width 923 height 546
drag, startPoint x: 704, startPoint y: 151, endPoint x: 731, endPoint y: 305, distance: 156.3
click at [731, 305] on div at bounding box center [744, 273] width 923 height 546
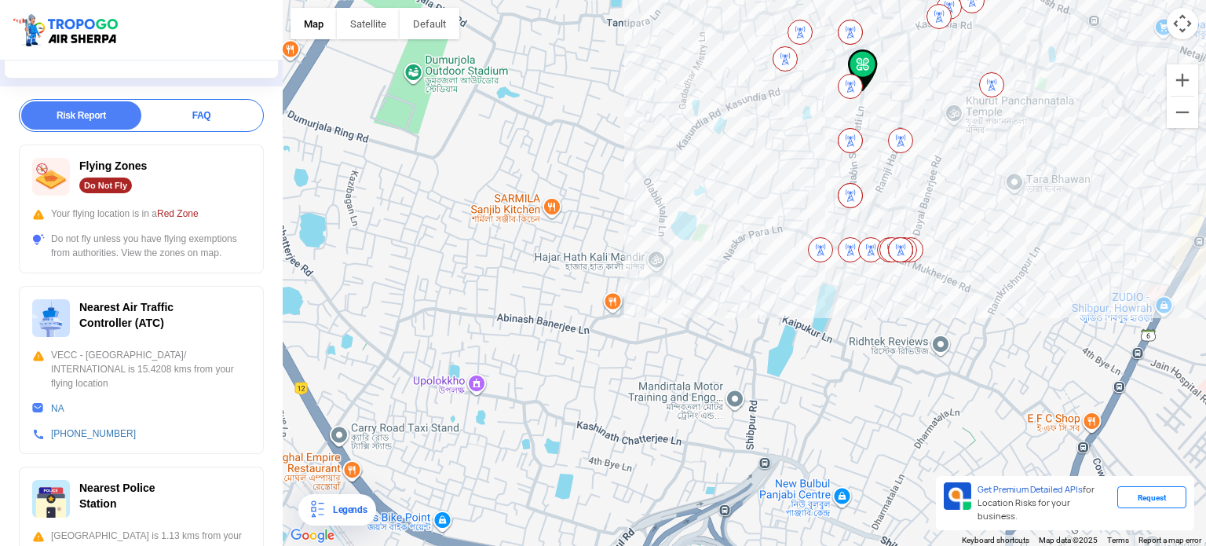
drag, startPoint x: 732, startPoint y: 247, endPoint x: 711, endPoint y: 249, distance: 21.3
click at [732, 254] on div at bounding box center [744, 273] width 923 height 546
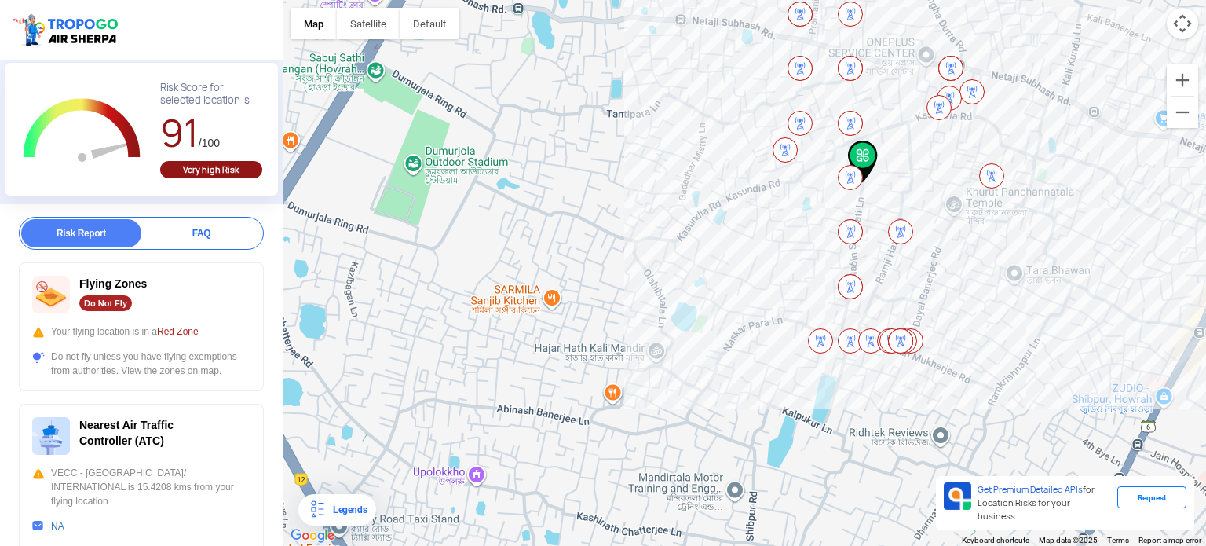
scroll to position [0, 0]
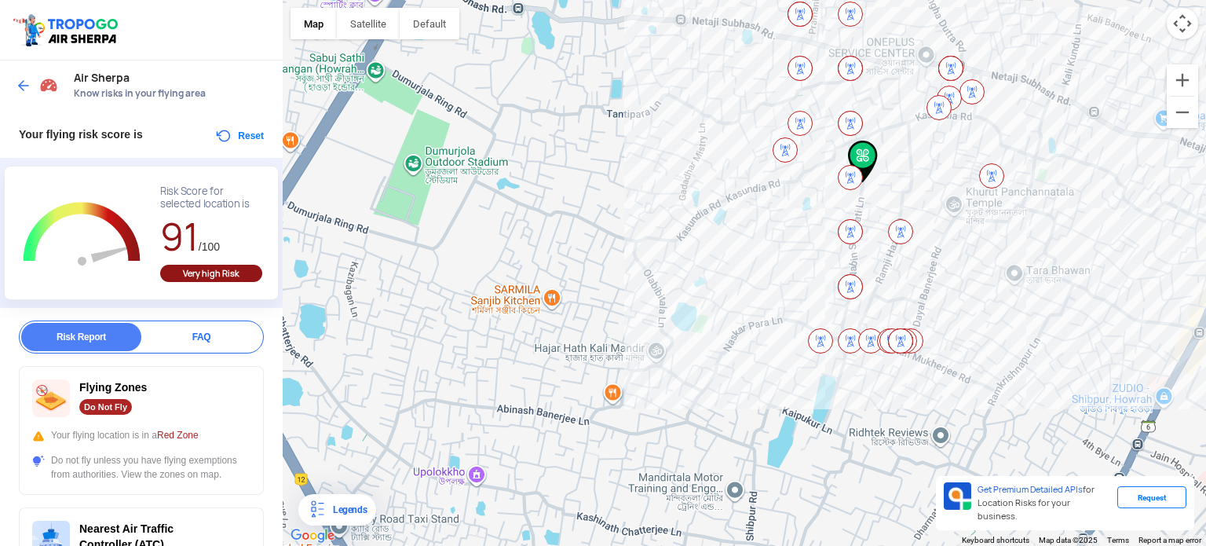
click at [29, 83] on img at bounding box center [24, 86] width 16 height 16
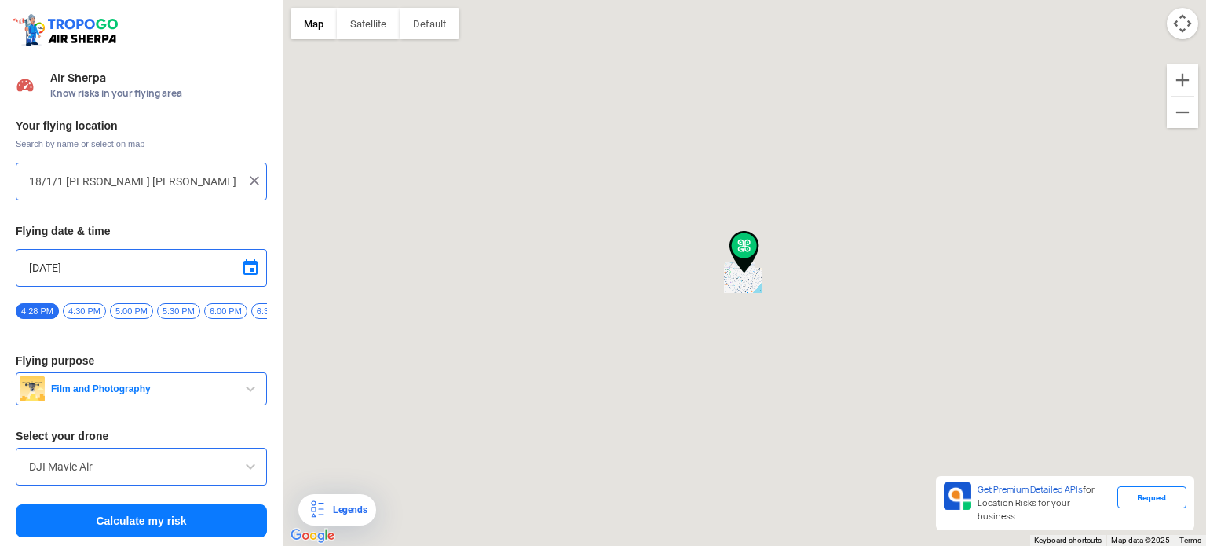
type input "[STREET_ADDRESS][PERSON_NAME][PERSON_NAME]"
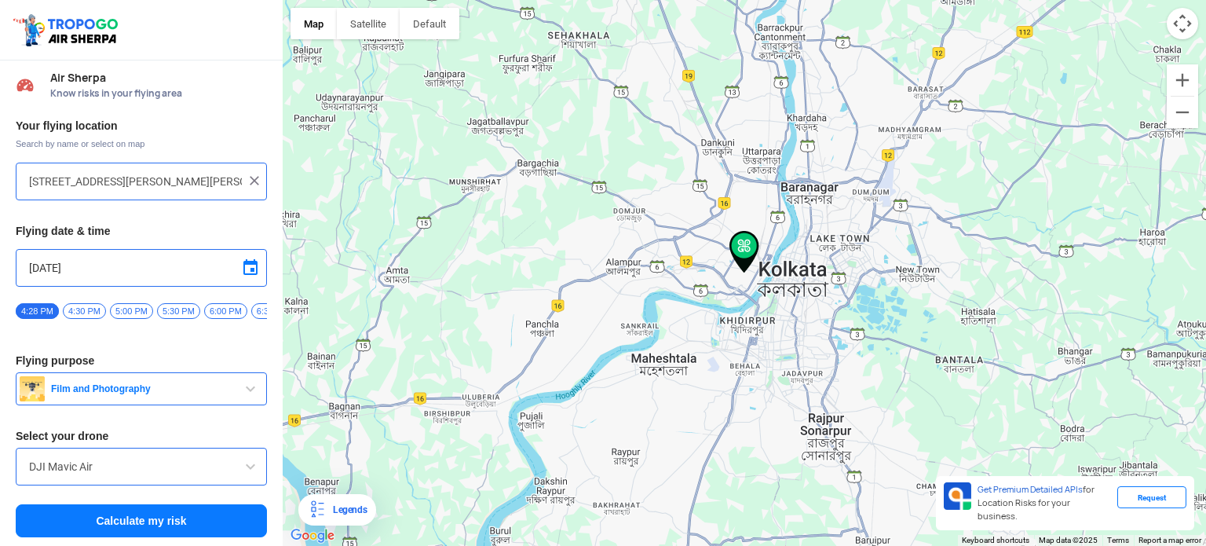
click at [247, 183] on img at bounding box center [255, 181] width 16 height 16
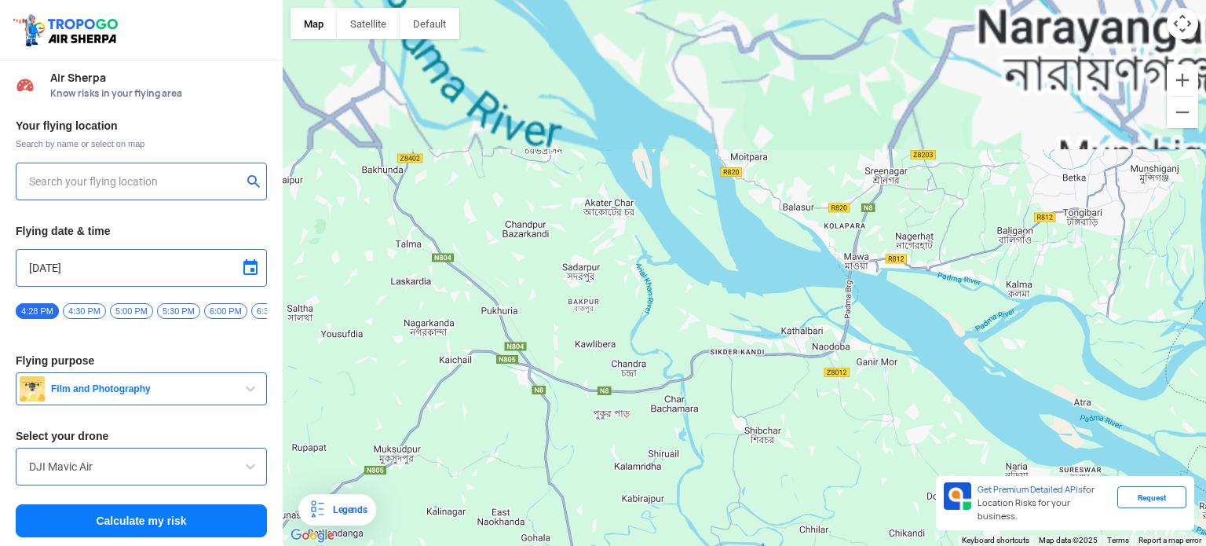
drag, startPoint x: 894, startPoint y: 321, endPoint x: 894, endPoint y: 335, distance: 14.1
click at [894, 335] on div at bounding box center [744, 273] width 923 height 546
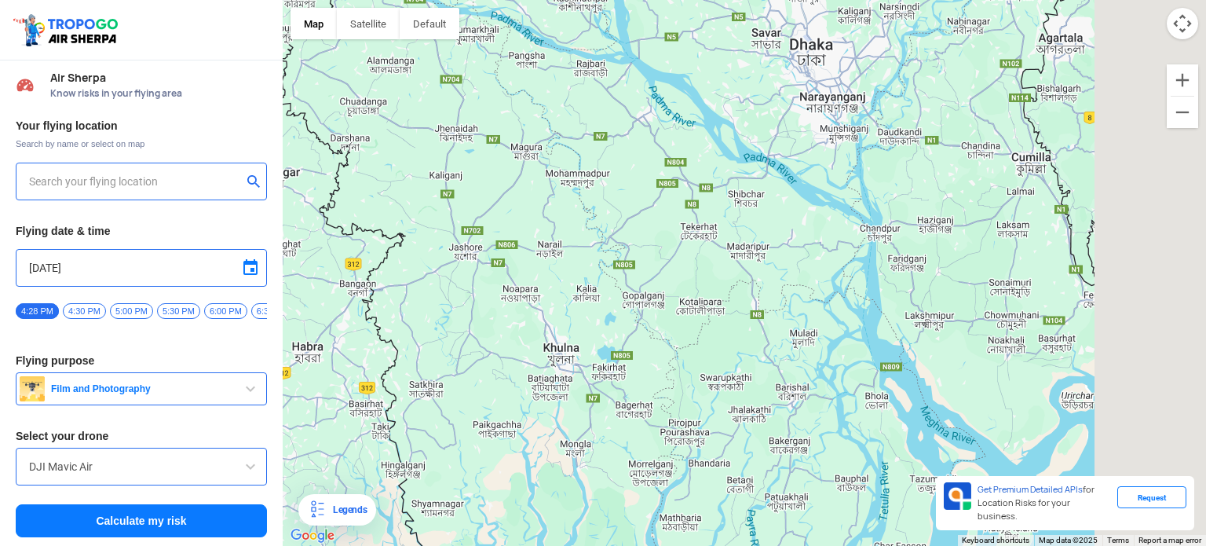
drag, startPoint x: 901, startPoint y: 320, endPoint x: 773, endPoint y: 232, distance: 155.7
click at [776, 232] on div at bounding box center [744, 273] width 923 height 546
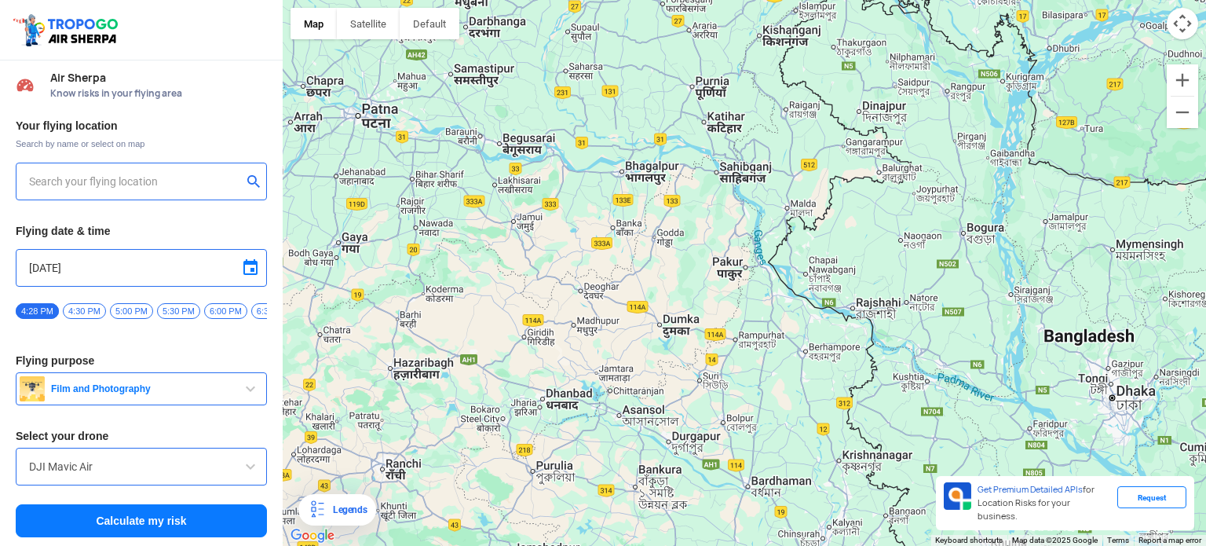
drag, startPoint x: 959, startPoint y: 298, endPoint x: 1073, endPoint y: 445, distance: 186.4
click at [1073, 445] on div at bounding box center [744, 273] width 923 height 546
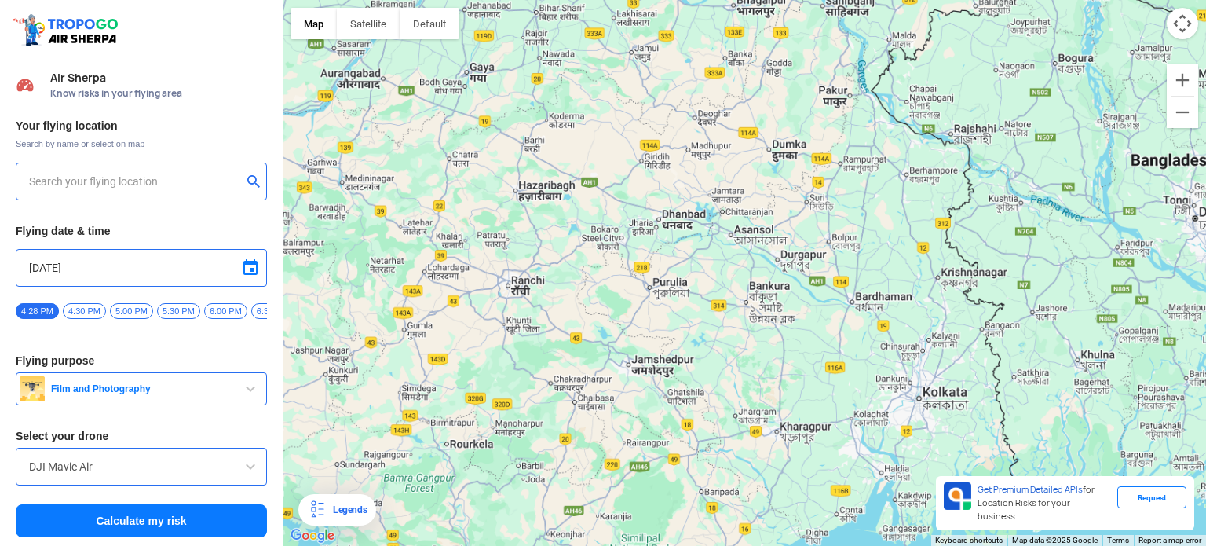
drag, startPoint x: 857, startPoint y: 367, endPoint x: 1008, endPoint y: 187, distance: 234.6
click at [1008, 187] on div at bounding box center [744, 273] width 923 height 546
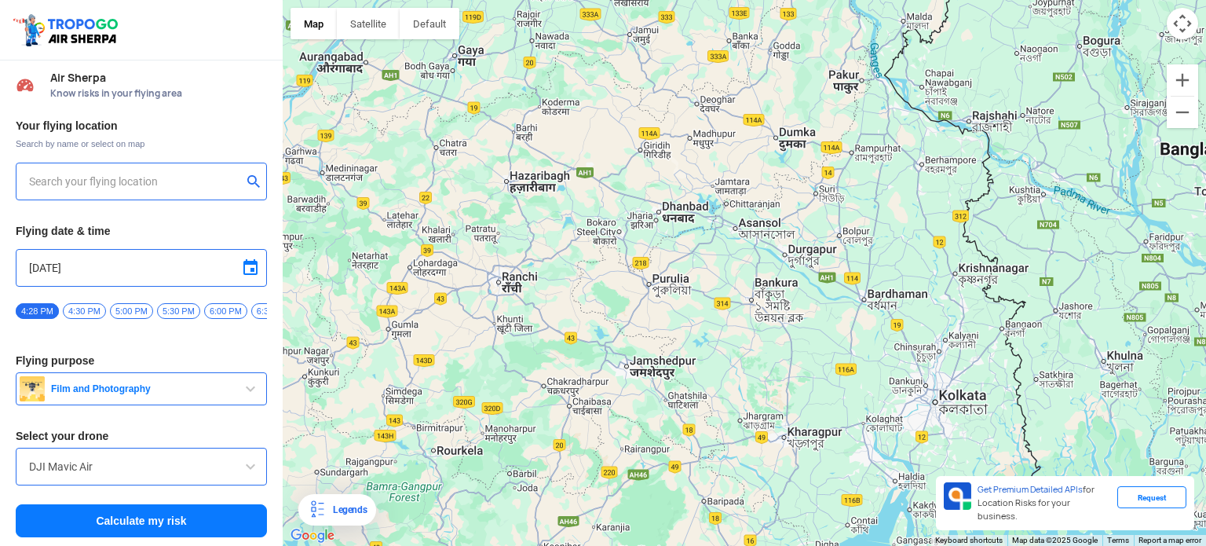
click at [810, 260] on div at bounding box center [744, 273] width 923 height 546
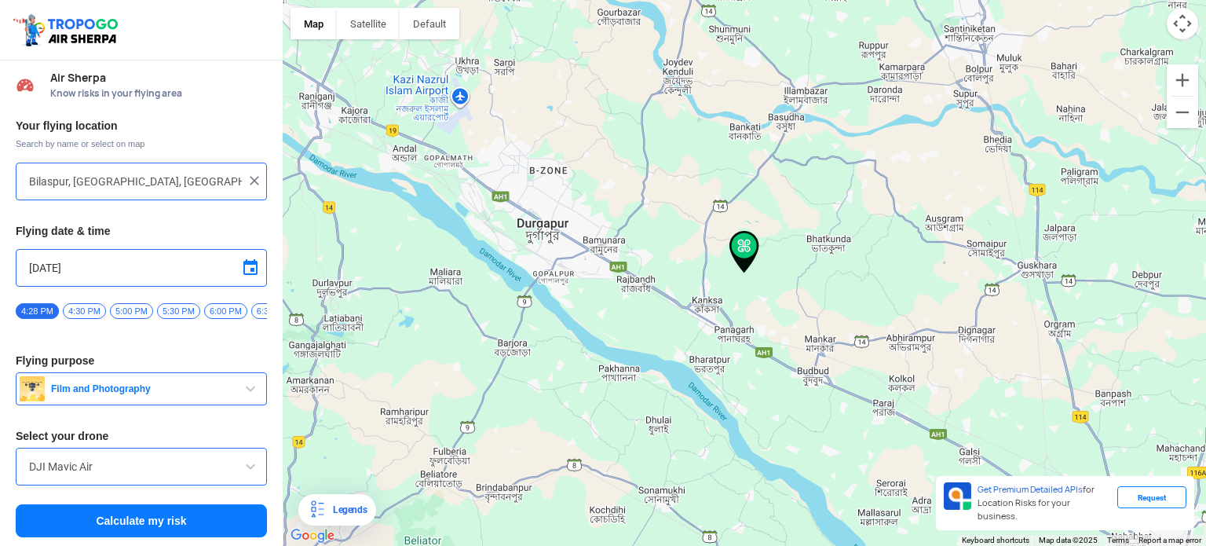
click at [644, 272] on div at bounding box center [744, 273] width 923 height 546
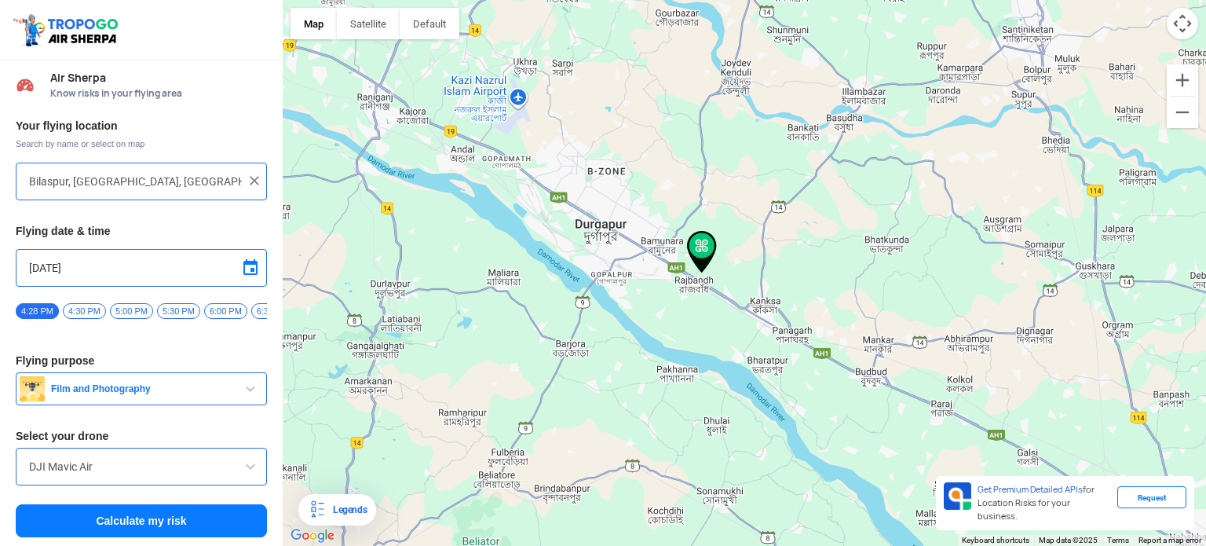
type input "Amlajora, [GEOGRAPHIC_DATA], [GEOGRAPHIC_DATA]"
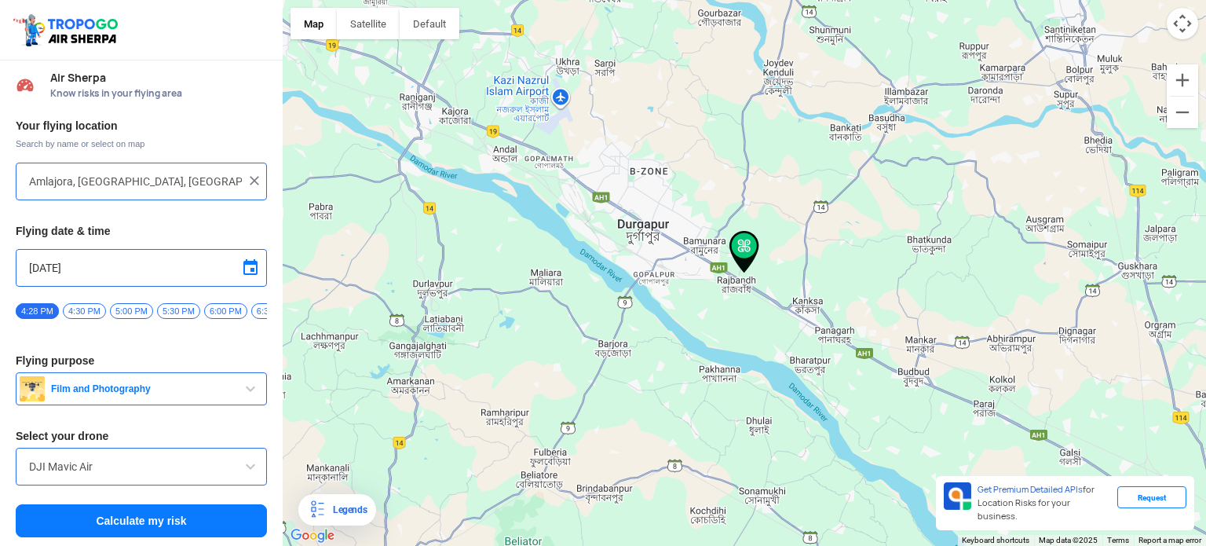
click at [214, 528] on button "Calculate my risk" at bounding box center [141, 520] width 251 height 33
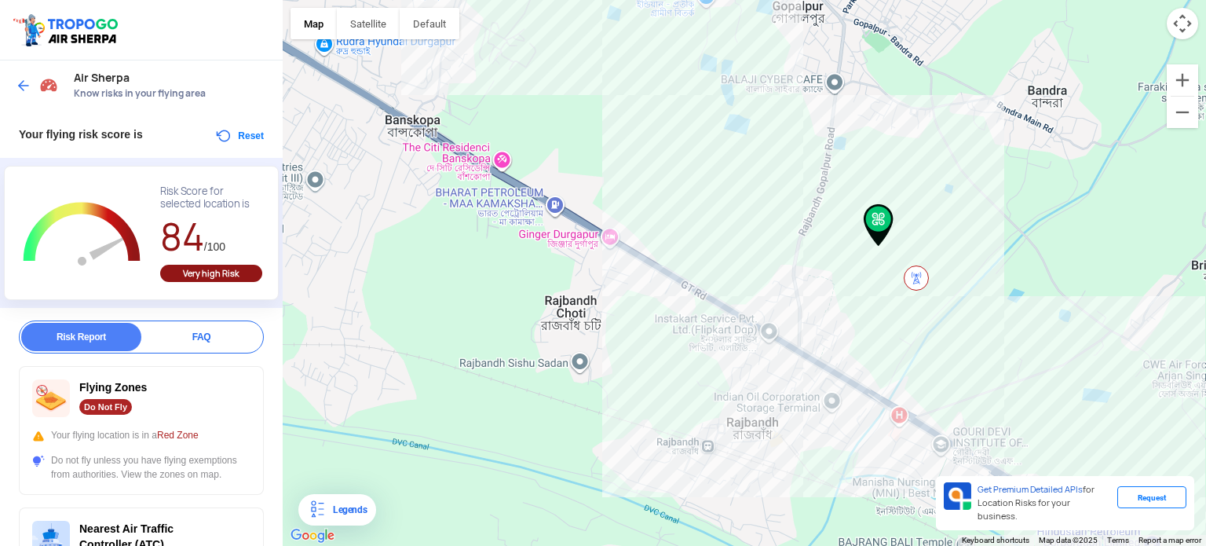
click at [702, 159] on div at bounding box center [744, 273] width 923 height 546
click at [26, 78] on img at bounding box center [24, 86] width 16 height 16
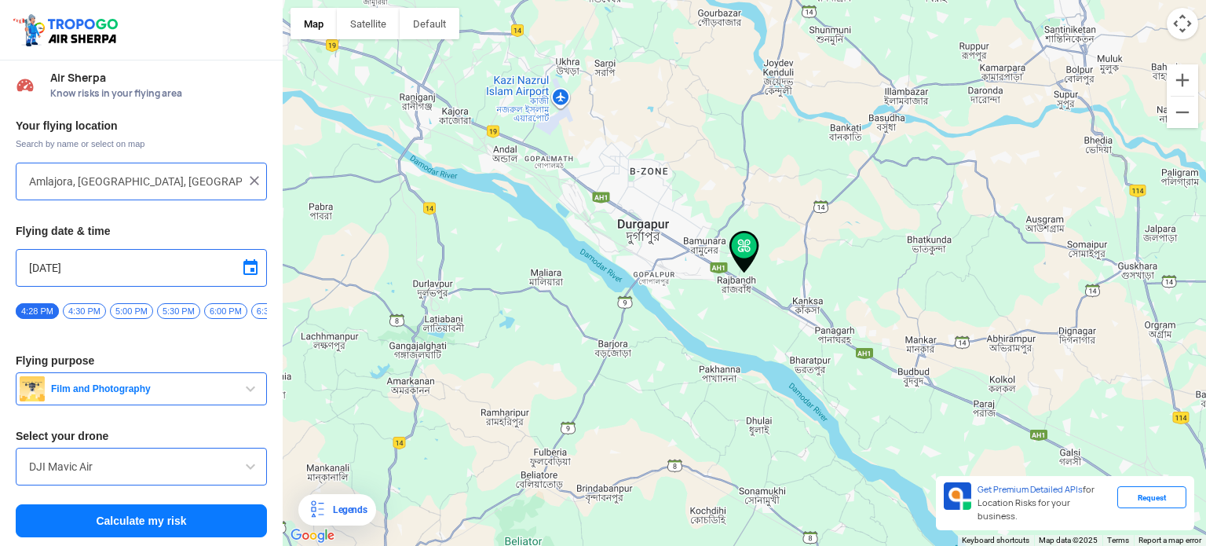
click at [674, 234] on div at bounding box center [744, 273] width 923 height 546
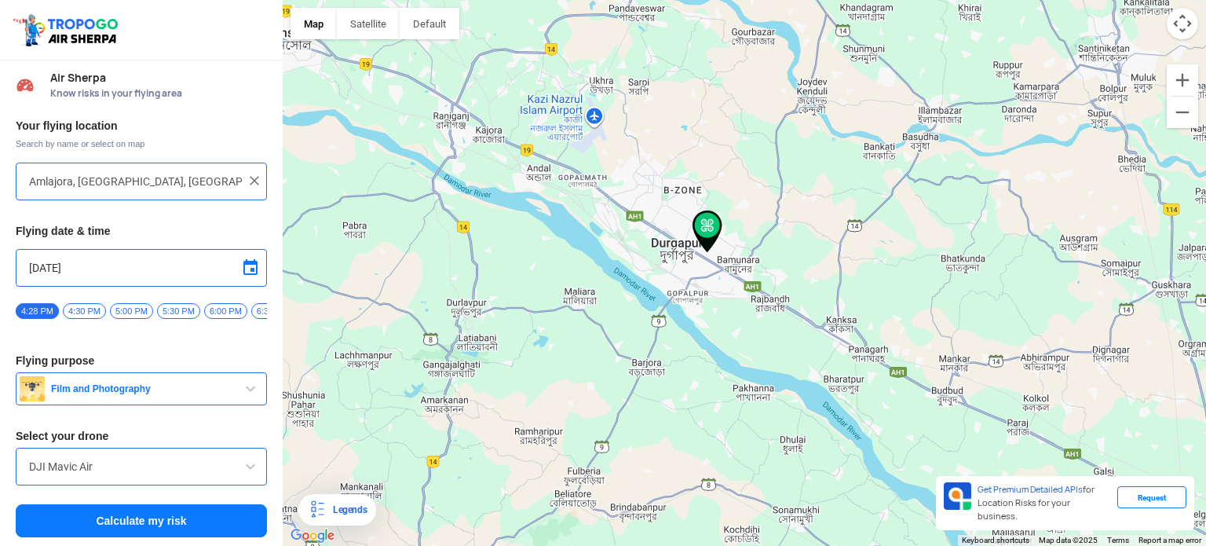
type input "Bidhannagar, [GEOGRAPHIC_DATA], [GEOGRAPHIC_DATA], [GEOGRAPHIC_DATA]"
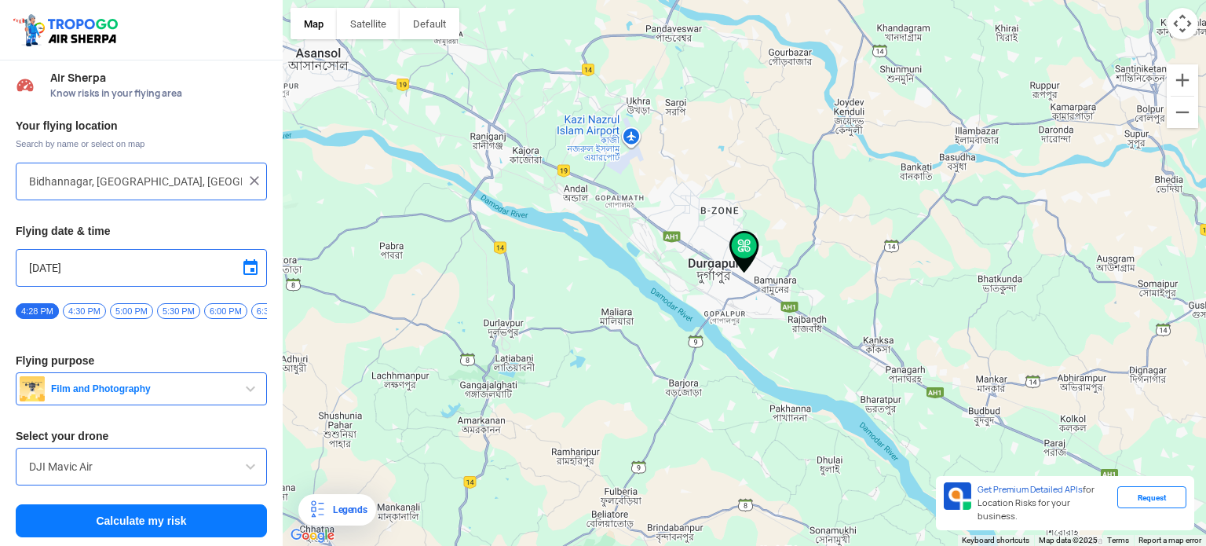
click at [148, 524] on button "Calculate my risk" at bounding box center [141, 520] width 251 height 33
